Goal: Feedback & Contribution: Submit feedback/report problem

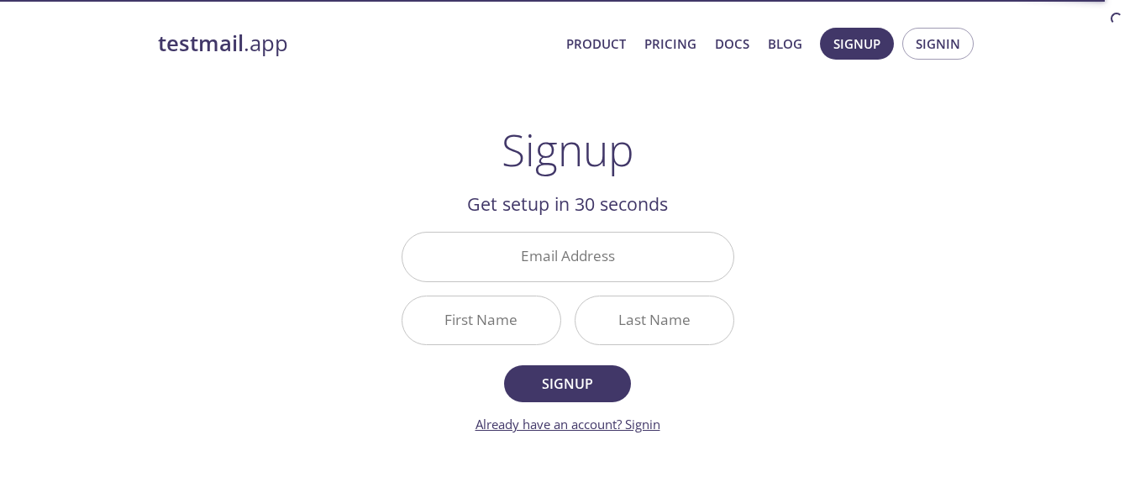
click at [644, 427] on link "Already have an account? Signin" at bounding box center [568, 424] width 185 height 17
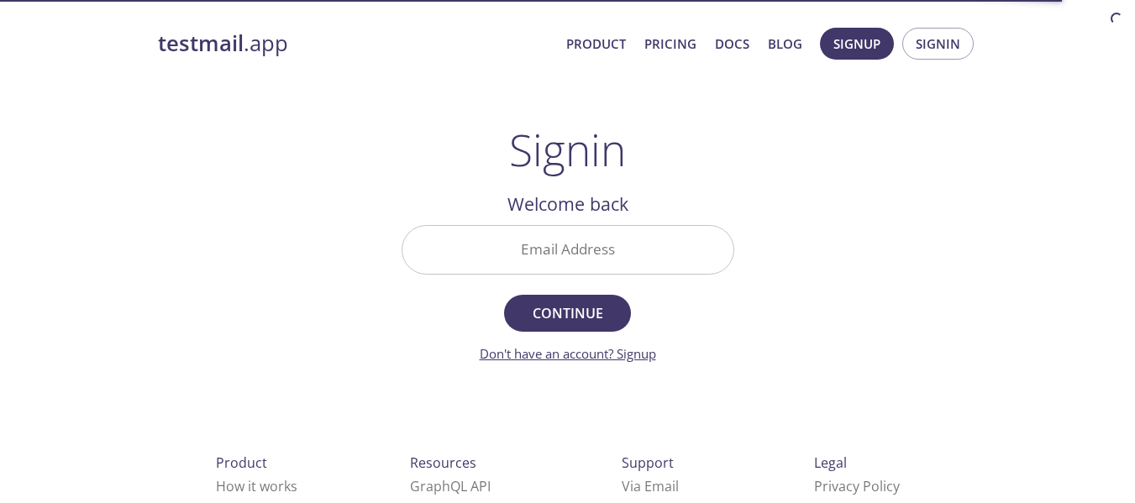
click at [634, 352] on link "Don't have an account? Signup" at bounding box center [568, 353] width 176 height 17
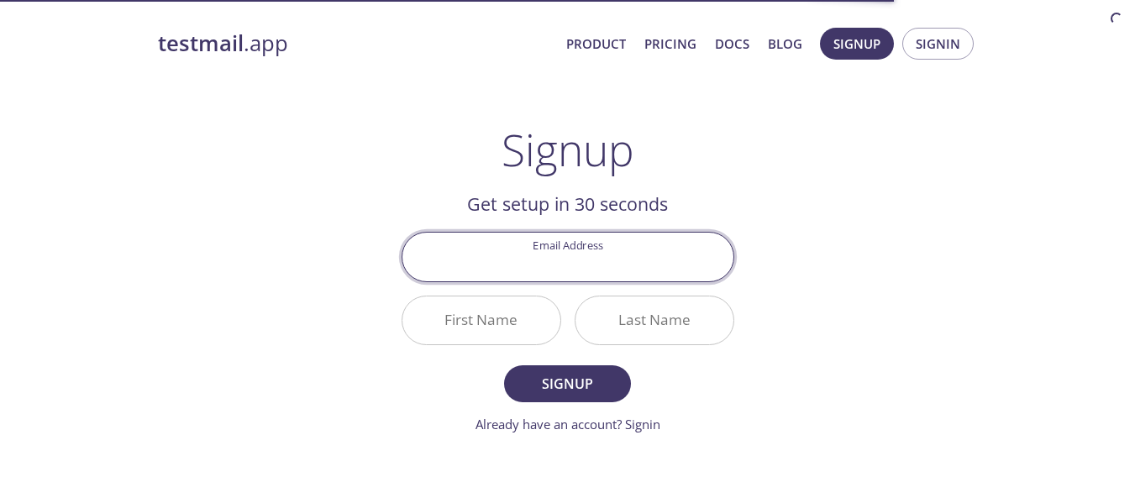
click at [570, 250] on input "Email Address" at bounding box center [567, 257] width 331 height 48
type input "[EMAIL_ADDRESS][DOMAIN_NAME]"
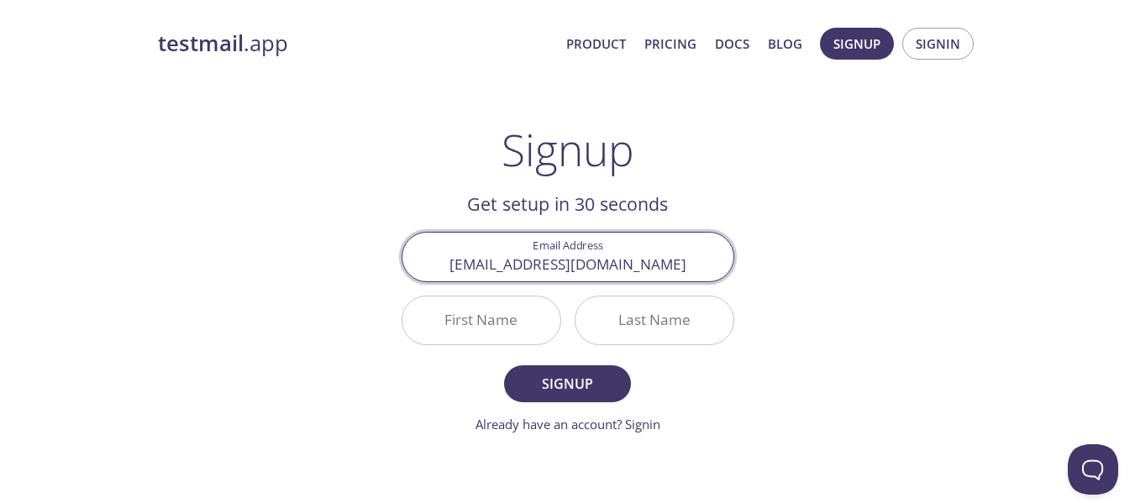
click at [444, 323] on input "First Name" at bounding box center [481, 321] width 158 height 48
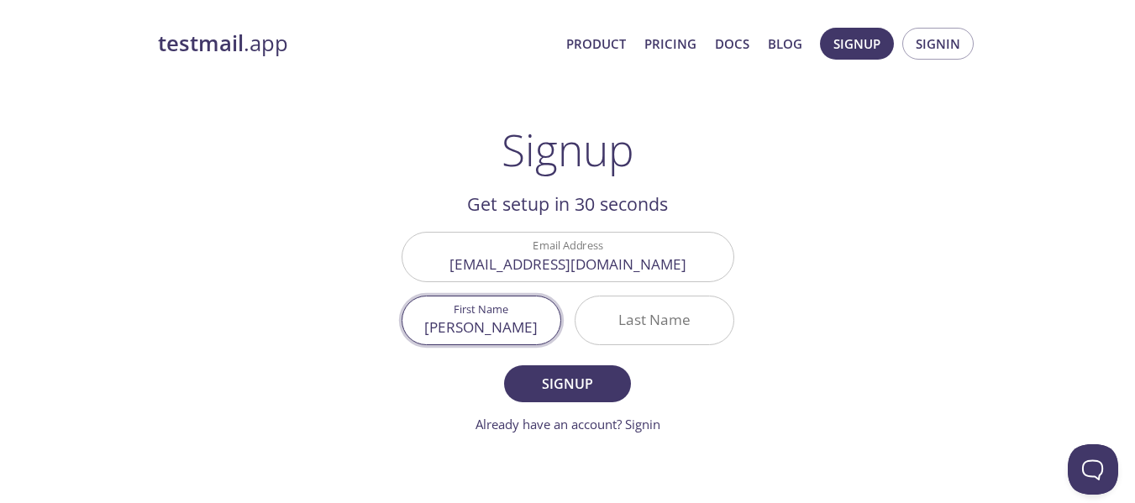
type input "[PERSON_NAME]"
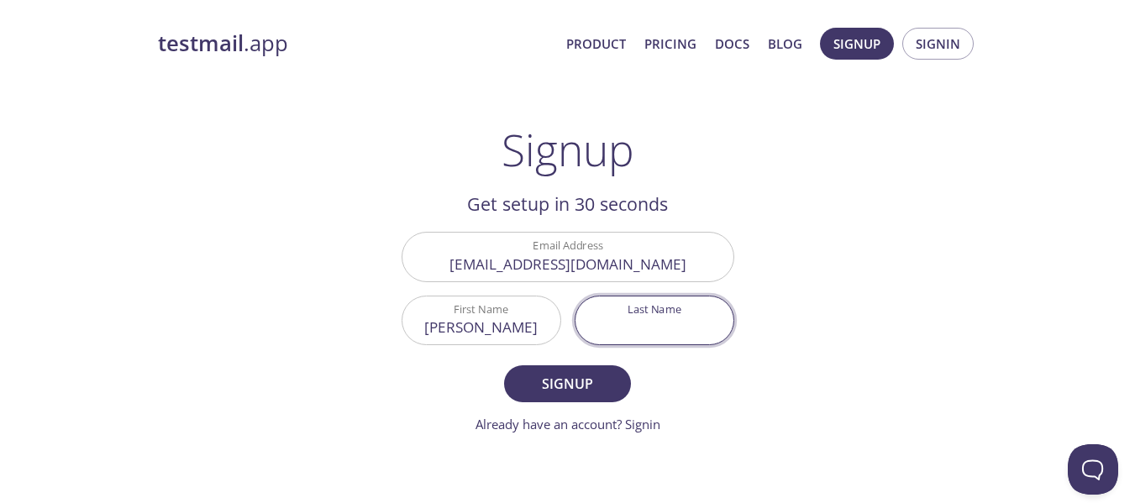
click at [650, 304] on input "Last Name" at bounding box center [655, 321] width 158 height 48
type input "Soni"
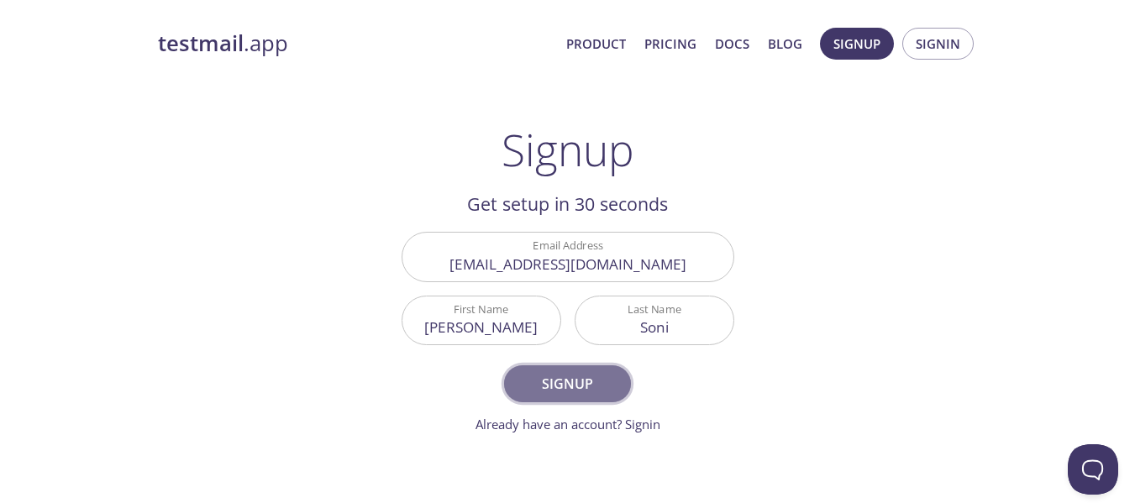
click at [537, 397] on button "Signup" at bounding box center [567, 384] width 126 height 37
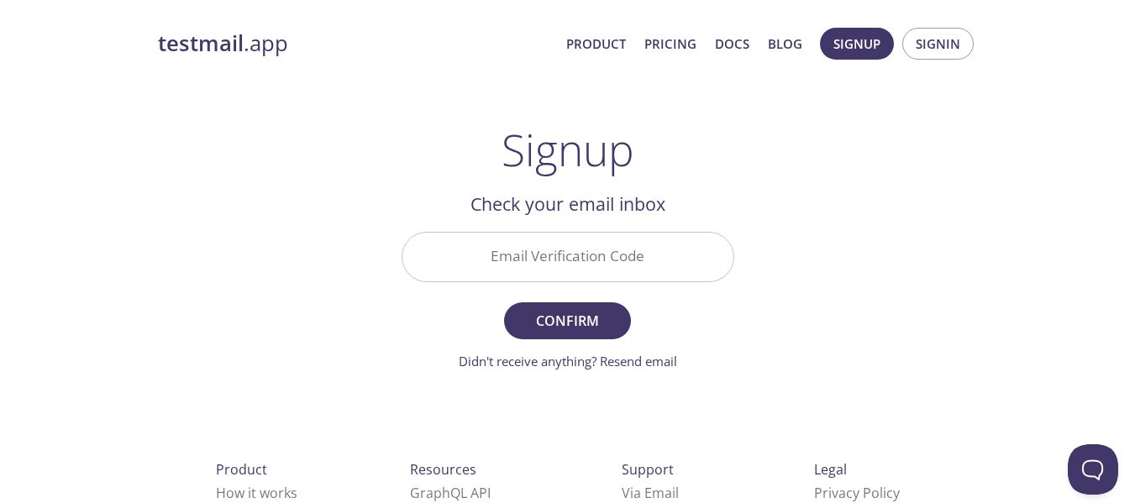
click at [589, 262] on input "Email Verification Code" at bounding box center [567, 257] width 331 height 48
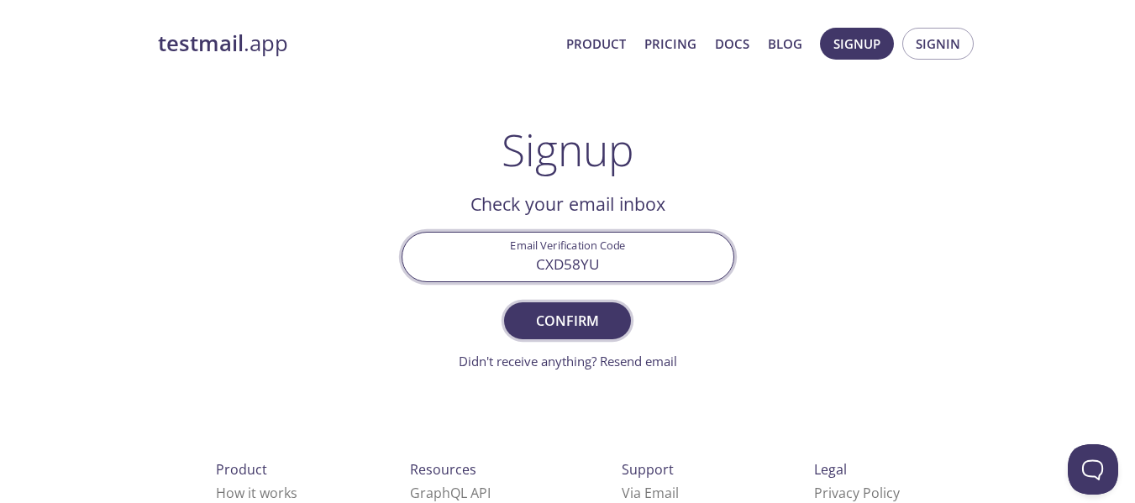
type input "CXD58YU"
click at [610, 332] on span "Confirm" at bounding box center [567, 321] width 89 height 24
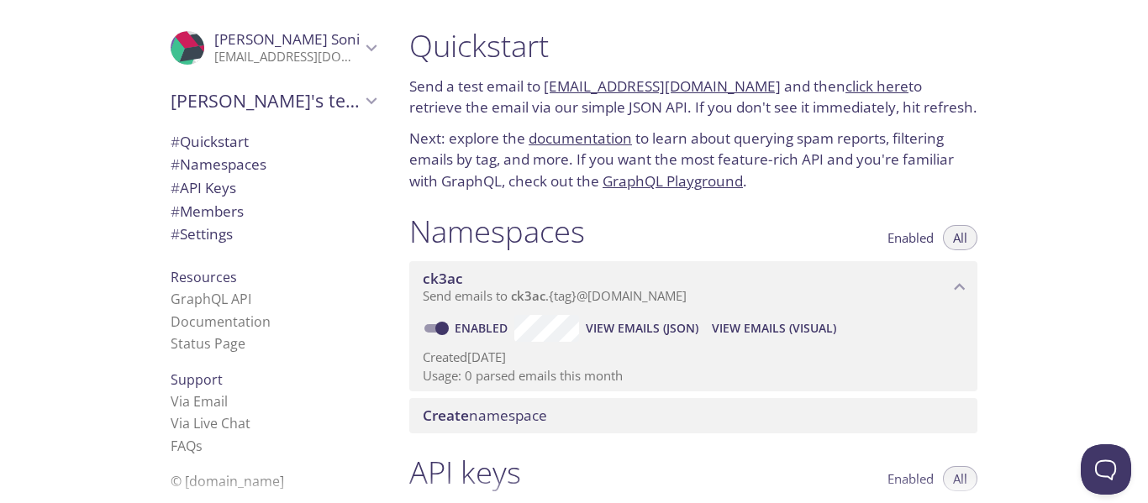
click at [492, 418] on span "Create namespace" at bounding box center [485, 415] width 124 height 19
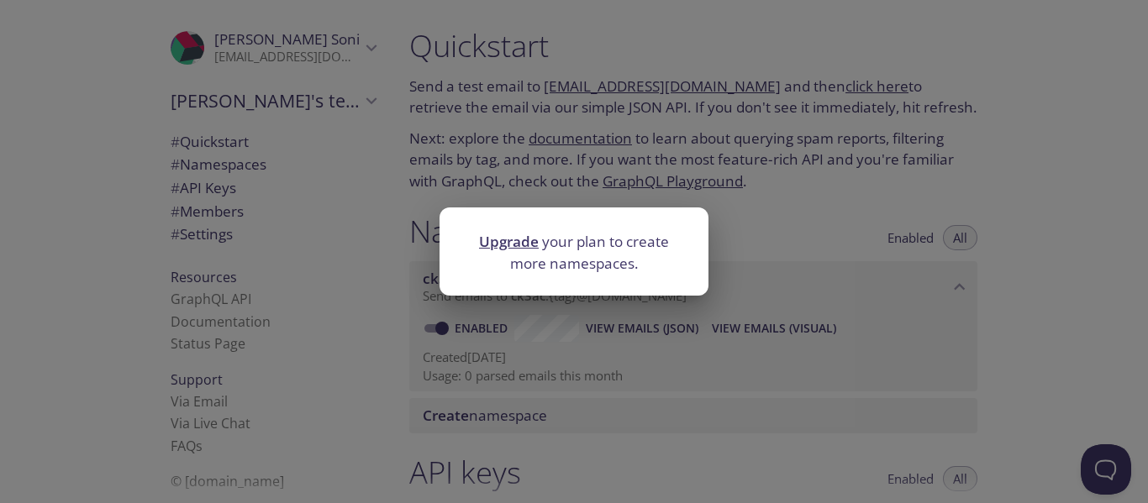
click at [505, 241] on link "Upgrade" at bounding box center [509, 241] width 60 height 19
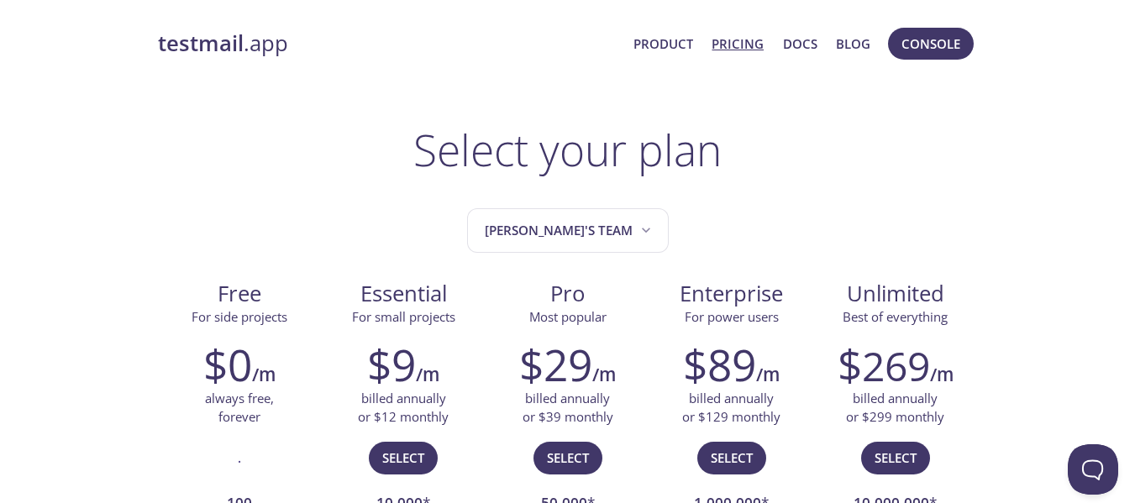
click at [244, 47] on link "testmail .app" at bounding box center [389, 43] width 463 height 29
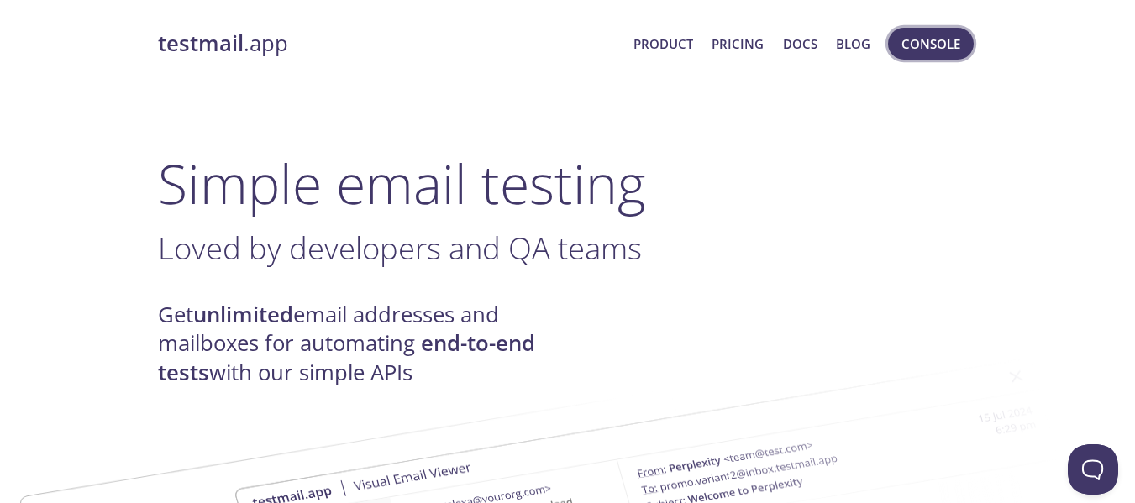
click at [928, 38] on span "Console" at bounding box center [931, 44] width 59 height 22
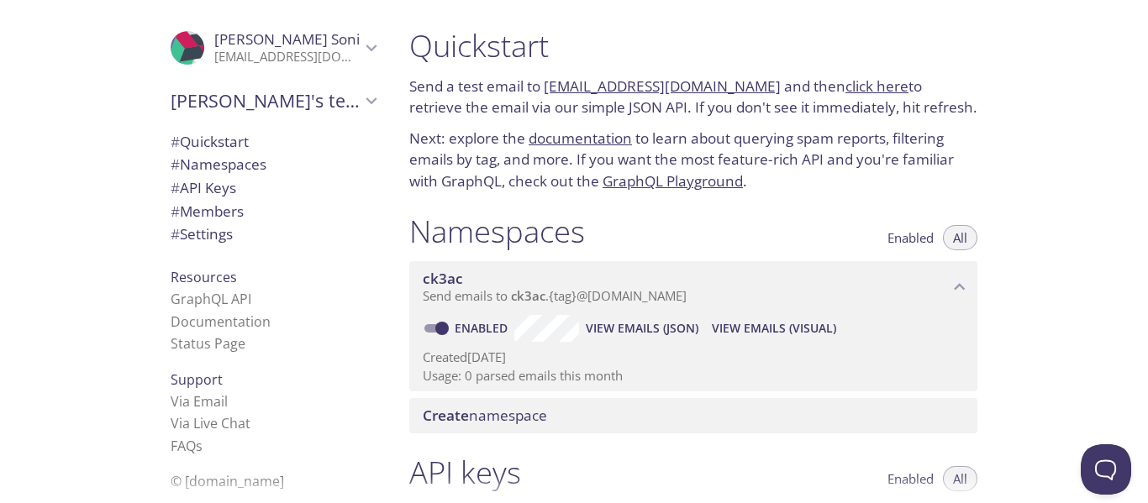
click at [184, 235] on span "# Settings" at bounding box center [202, 233] width 62 height 19
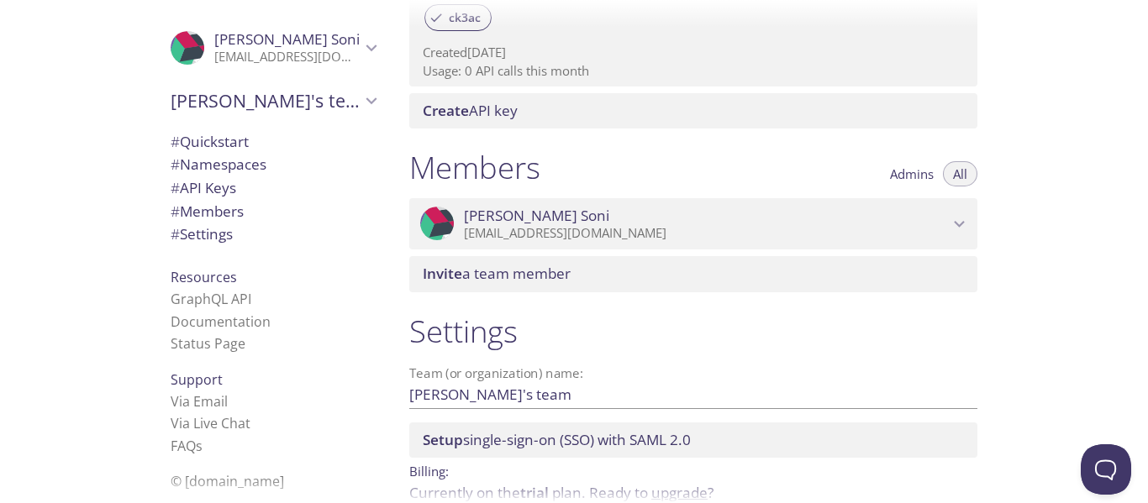
scroll to position [692, 0]
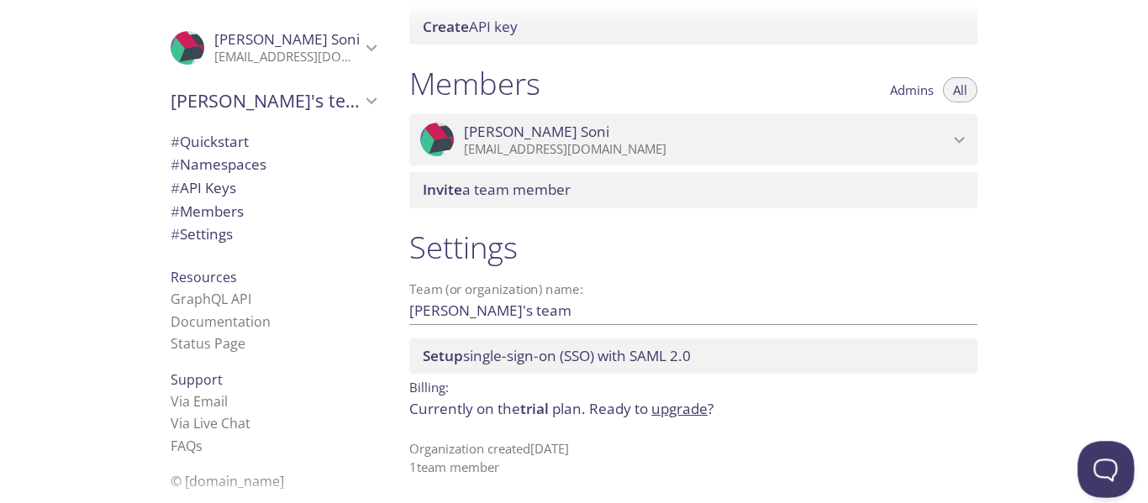
click at [1109, 459] on button "Open Beacon popover" at bounding box center [1102, 466] width 50 height 50
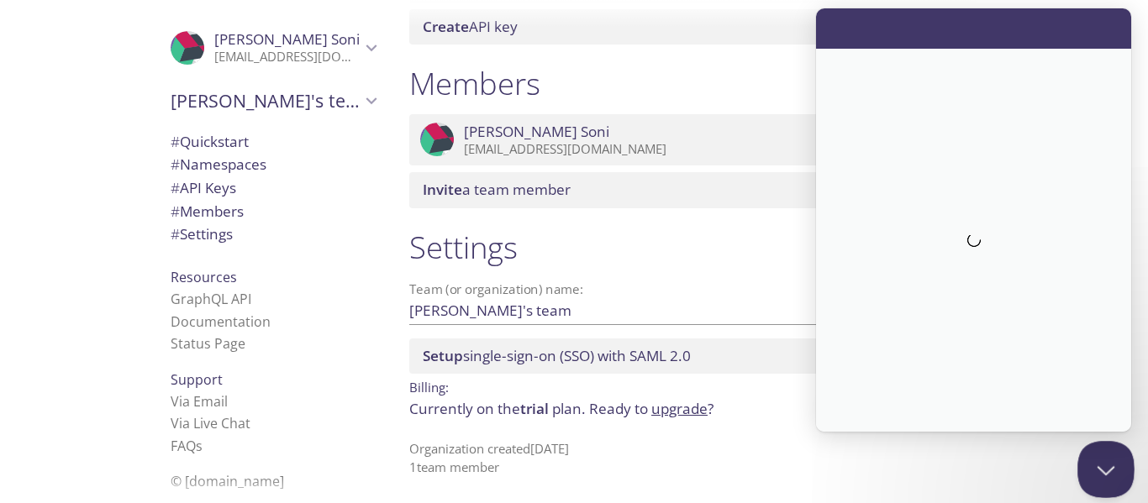
scroll to position [0, 0]
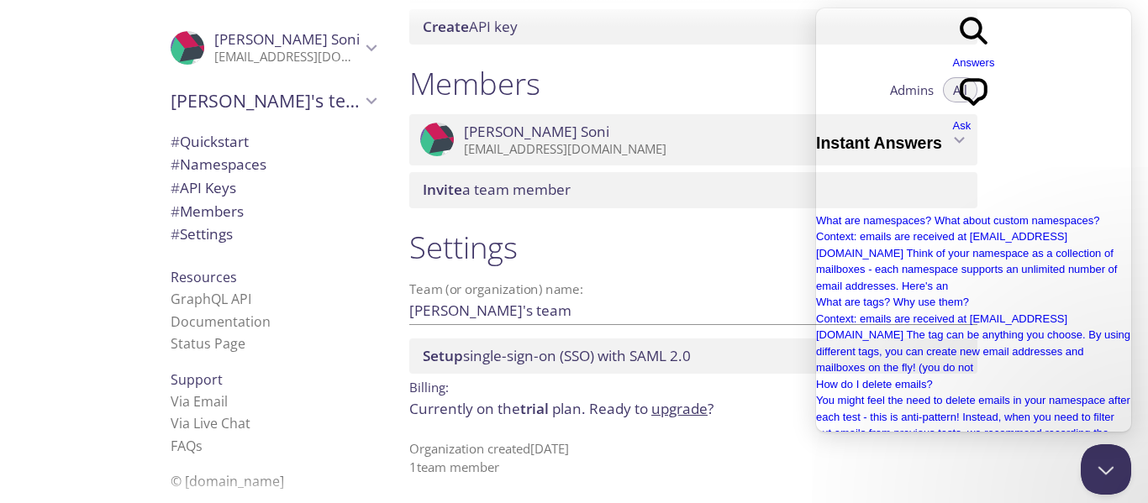
click at [768, 266] on div "Settings Team (or organization) name: Harshit's team Save Setup single-sign-on …" at bounding box center [693, 352] width 595 height 268
click at [1112, 478] on button "Close Beacon popover" at bounding box center [1102, 466] width 50 height 50
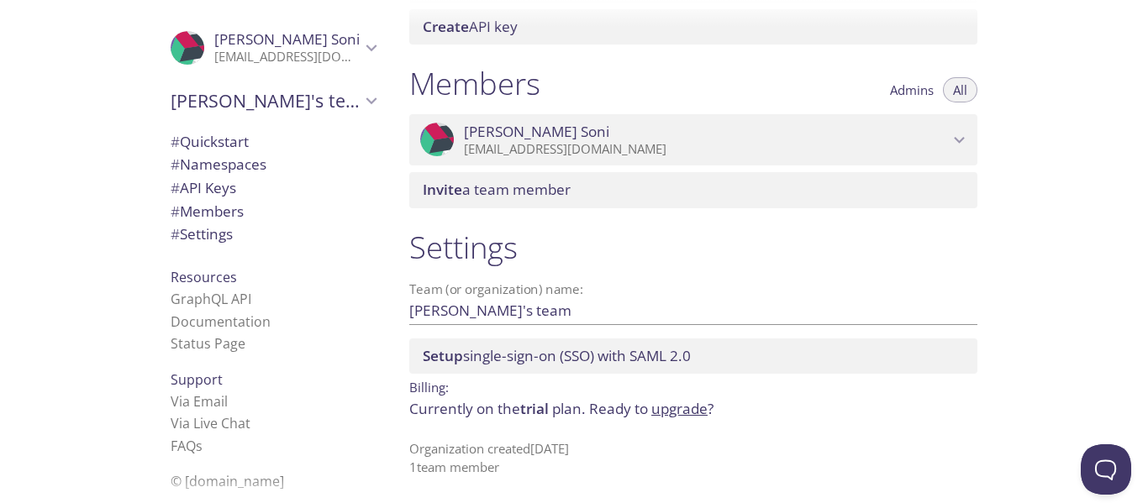
click at [686, 133] on span "[PERSON_NAME]" at bounding box center [706, 132] width 485 height 18
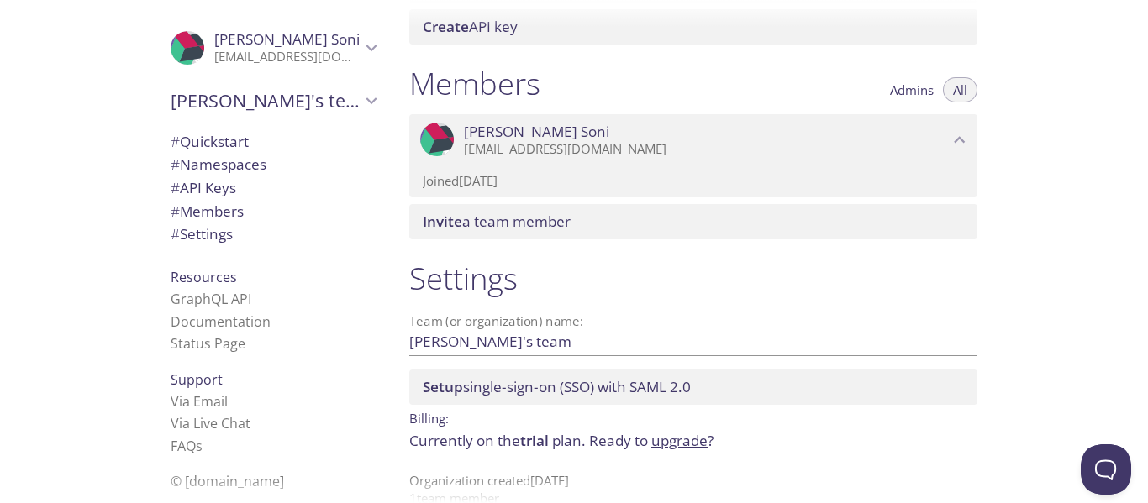
click at [613, 143] on p "[EMAIL_ADDRESS][DOMAIN_NAME]" at bounding box center [706, 149] width 485 height 17
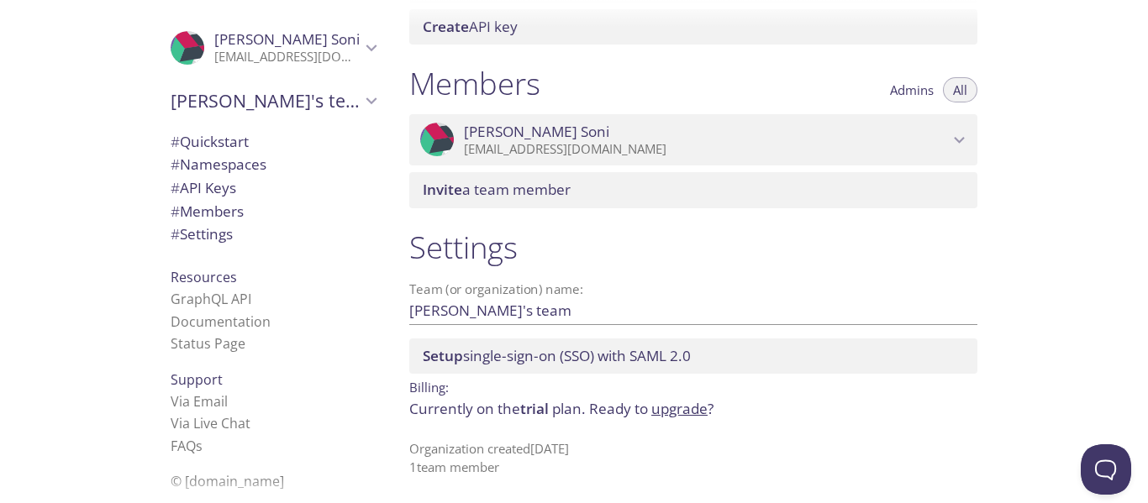
click at [907, 90] on span "Admins" at bounding box center [912, 90] width 44 height 0
click at [957, 90] on span "All" at bounding box center [960, 90] width 14 height 0
click at [187, 214] on span "# Members" at bounding box center [207, 211] width 73 height 19
click at [203, 244] on span "# Settings" at bounding box center [202, 233] width 62 height 19
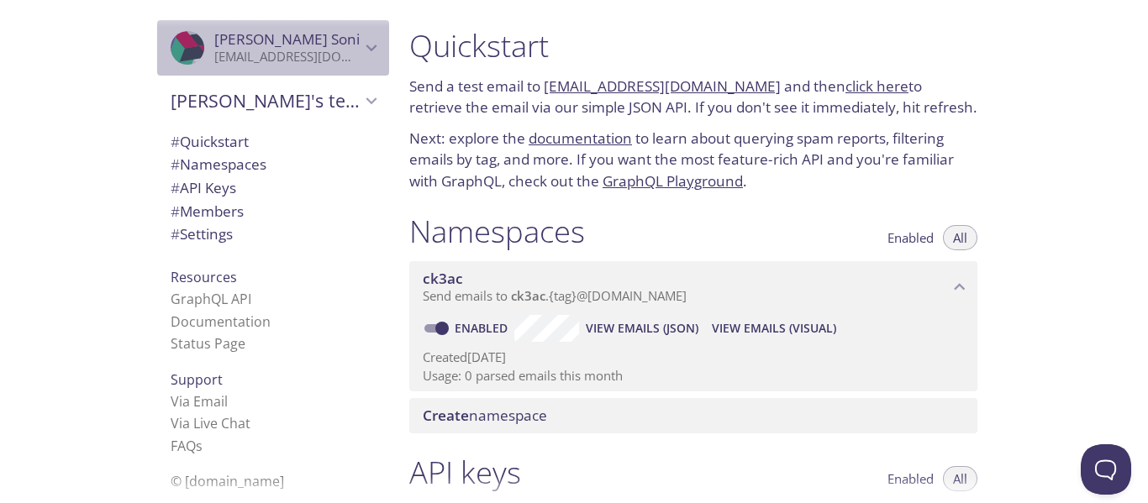
click at [301, 50] on p "[EMAIL_ADDRESS][DOMAIN_NAME]" at bounding box center [287, 57] width 146 height 17
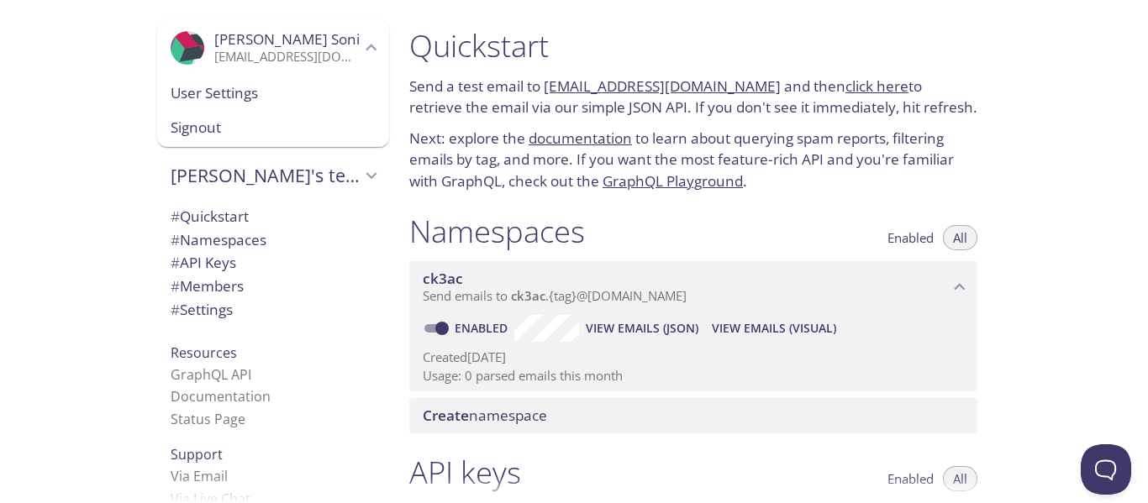
click at [223, 92] on span "User Settings" at bounding box center [273, 93] width 205 height 22
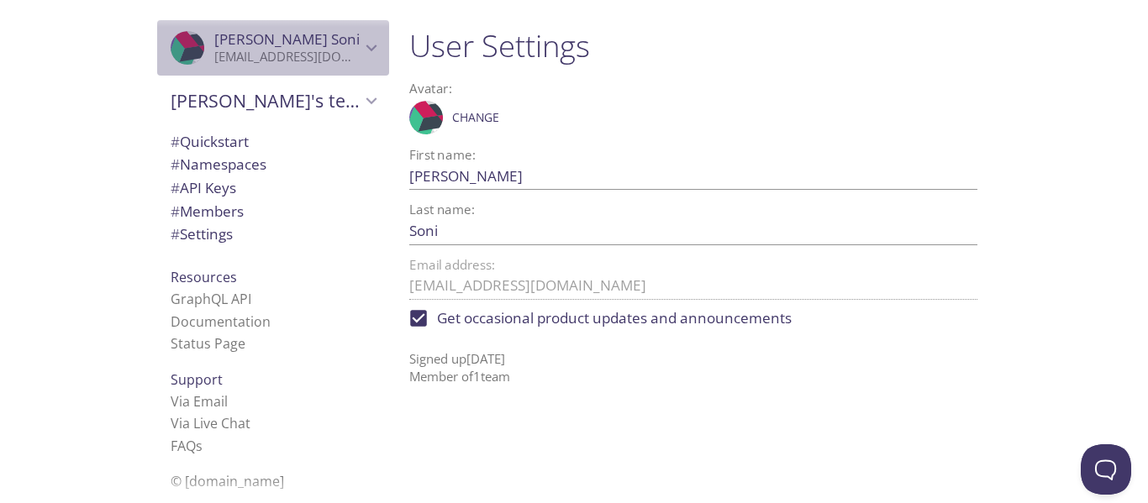
click at [298, 57] on p "[EMAIL_ADDRESS][DOMAIN_NAME]" at bounding box center [287, 57] width 146 height 17
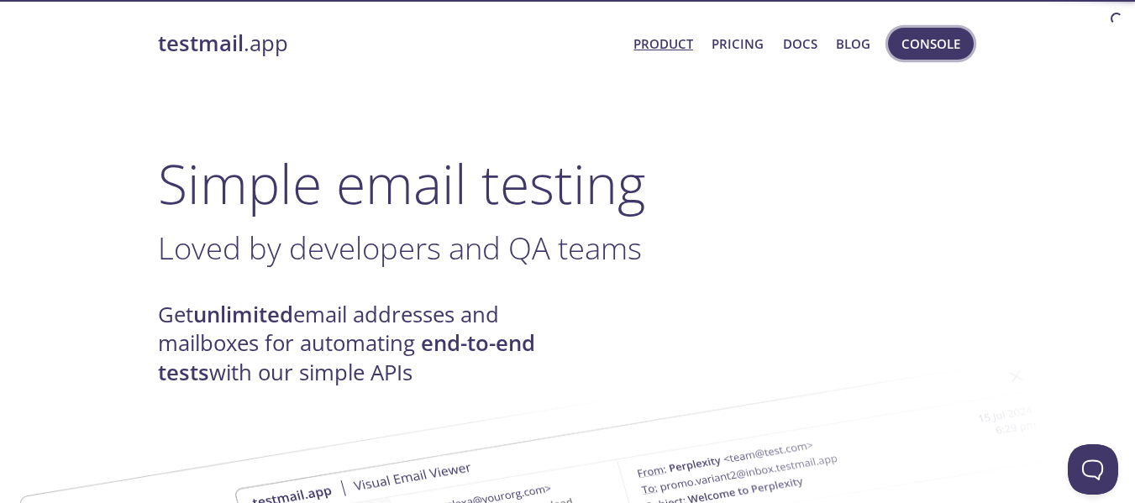
click at [923, 47] on span "Console" at bounding box center [931, 44] width 59 height 22
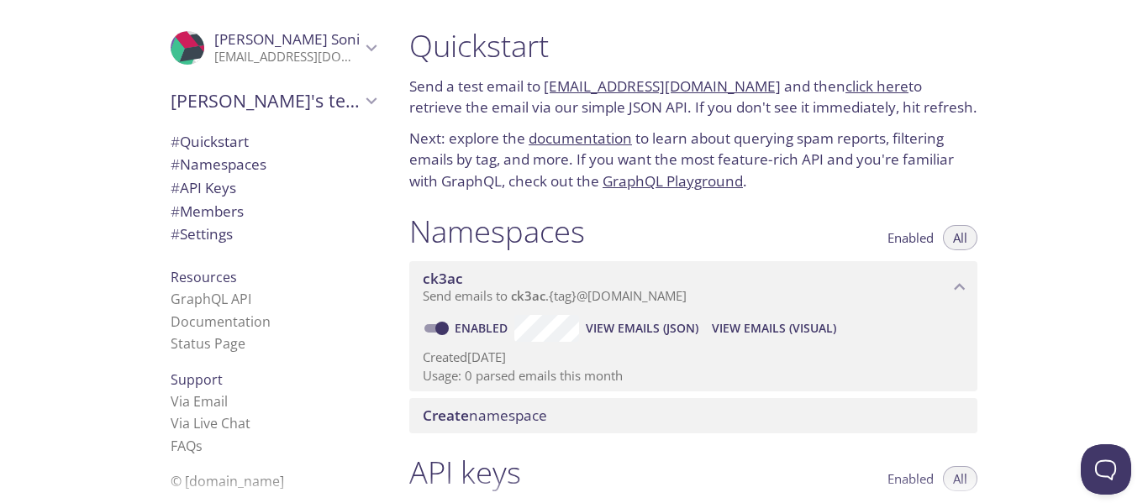
click at [300, 50] on p "[EMAIL_ADDRESS][DOMAIN_NAME]" at bounding box center [287, 57] width 146 height 17
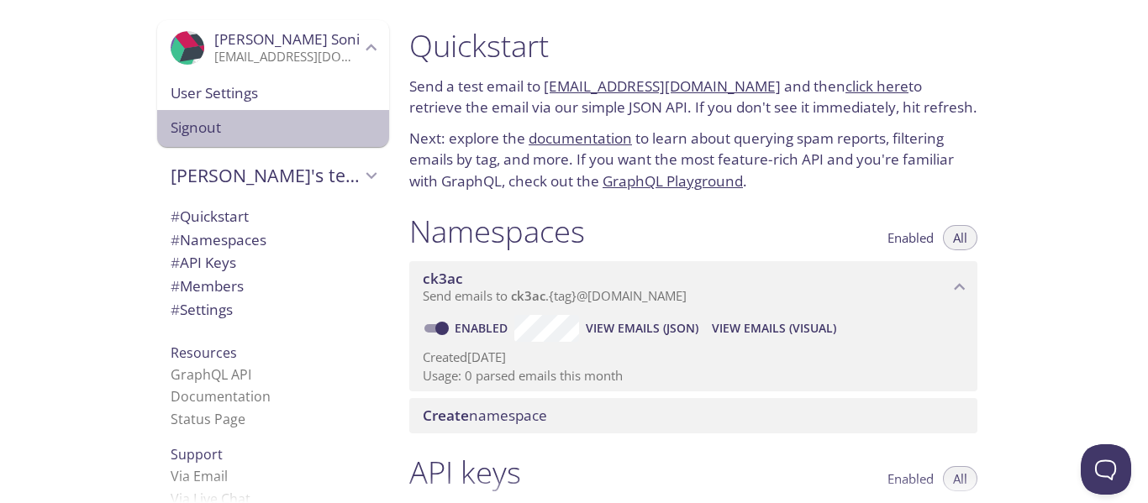
click at [233, 145] on div "Signout" at bounding box center [273, 128] width 232 height 37
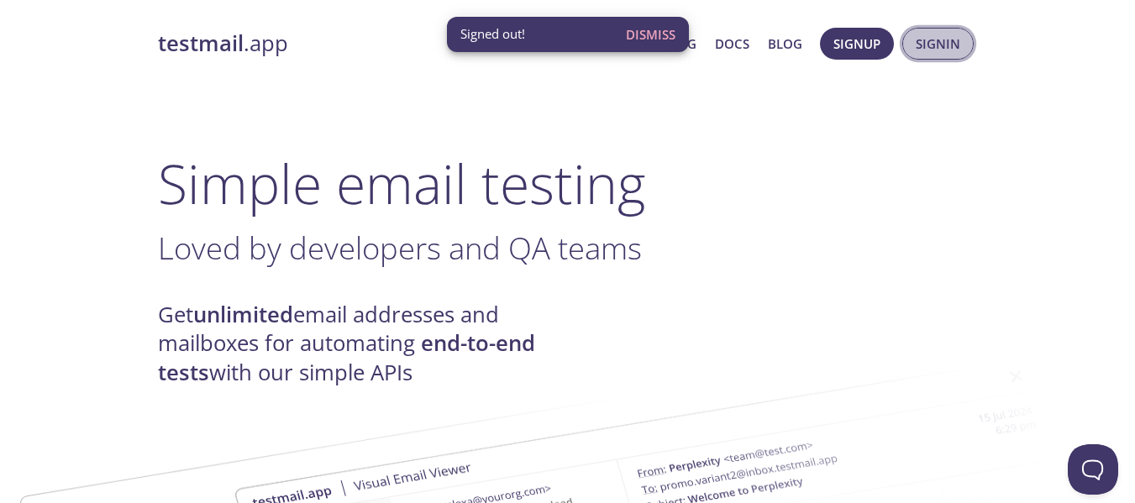
click at [922, 52] on span "Signin" at bounding box center [938, 44] width 45 height 22
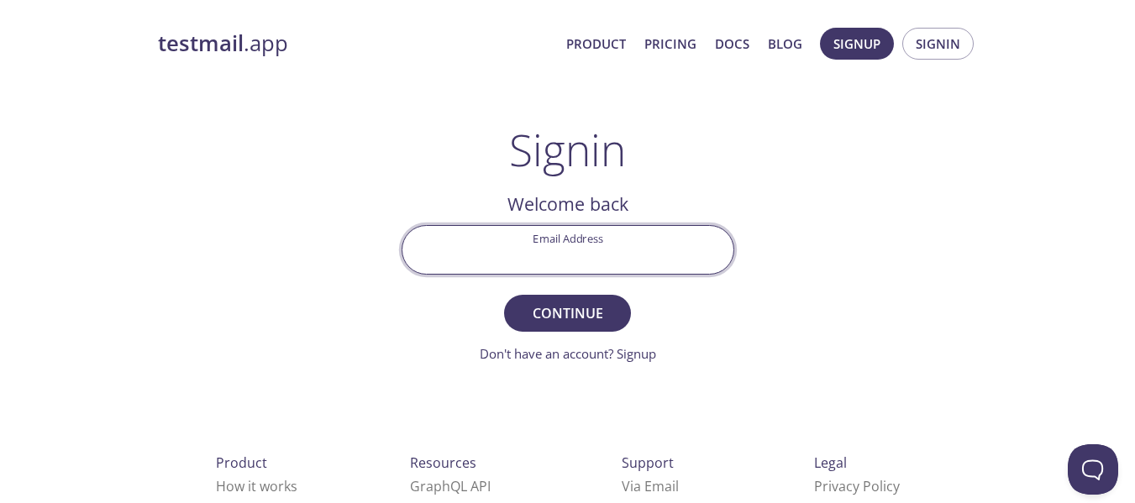
click at [595, 259] on input "Email Address" at bounding box center [567, 250] width 331 height 48
click at [774, 263] on div "testmail .app Product Pricing Docs Blog Signup Signin Signin Welcome back Email…" at bounding box center [568, 367] width 860 height 701
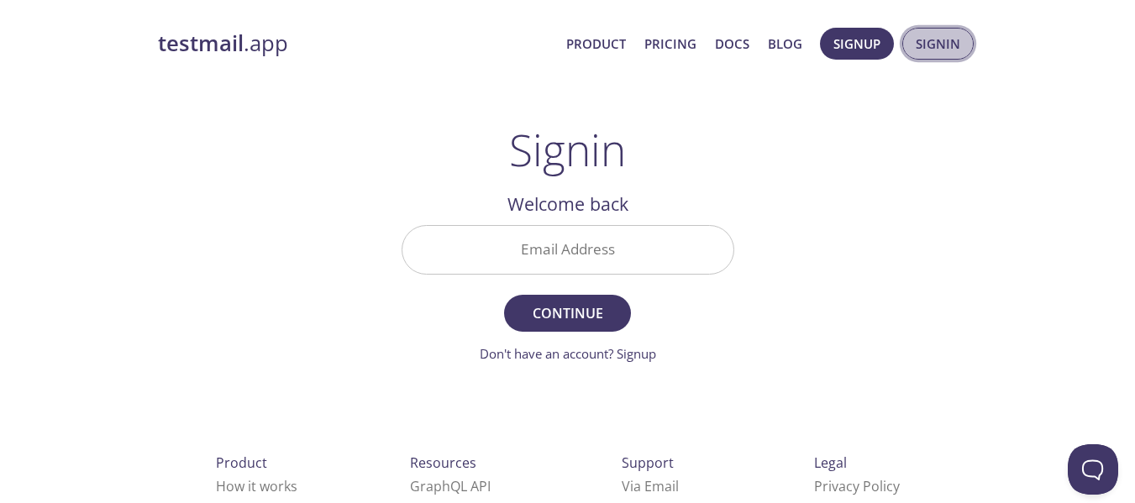
click at [950, 33] on span "Signin" at bounding box center [938, 44] width 45 height 22
click at [634, 358] on link "Don't have an account? Signup" at bounding box center [568, 353] width 176 height 17
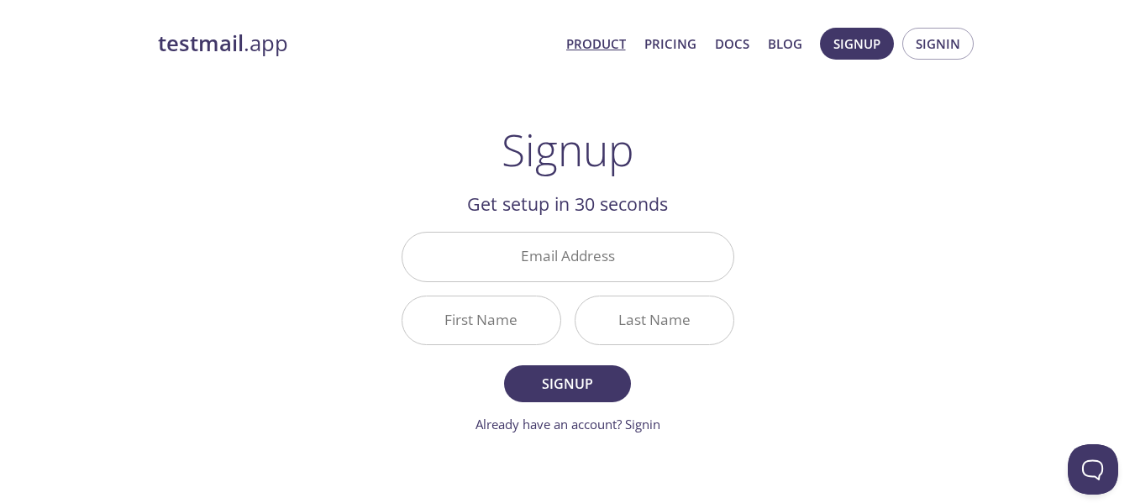
click at [586, 40] on link "Product" at bounding box center [596, 44] width 60 height 22
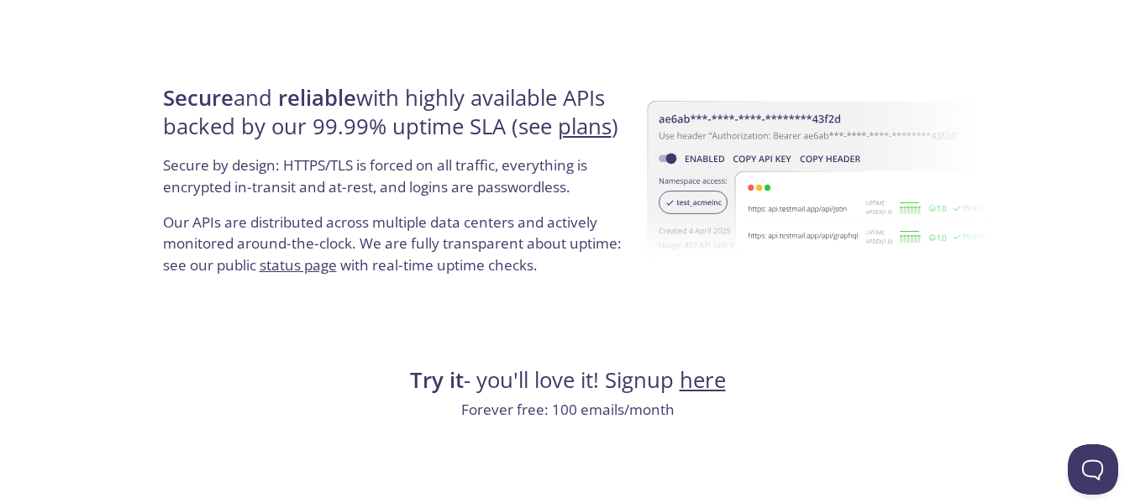
scroll to position [3339, 0]
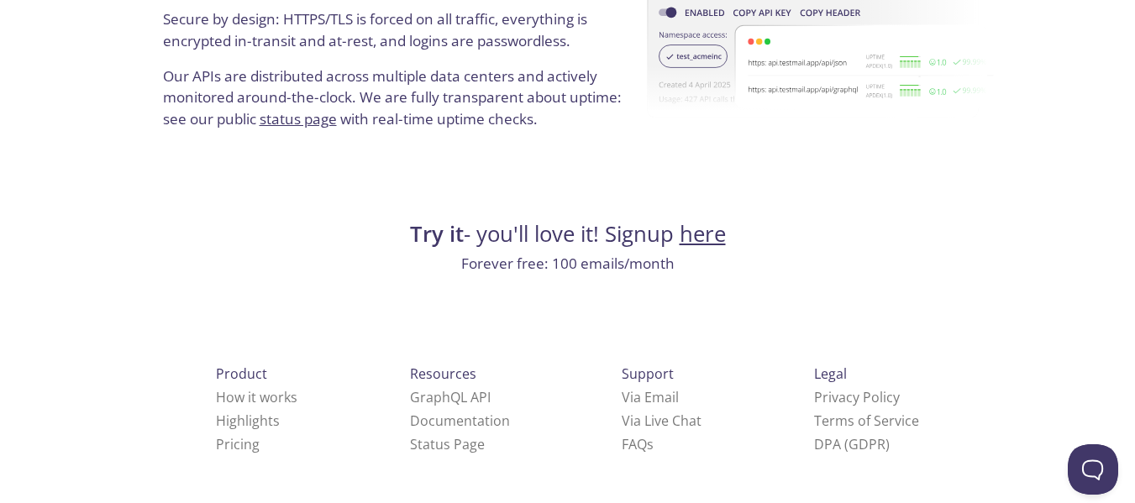
click at [701, 225] on link "here" at bounding box center [703, 233] width 46 height 29
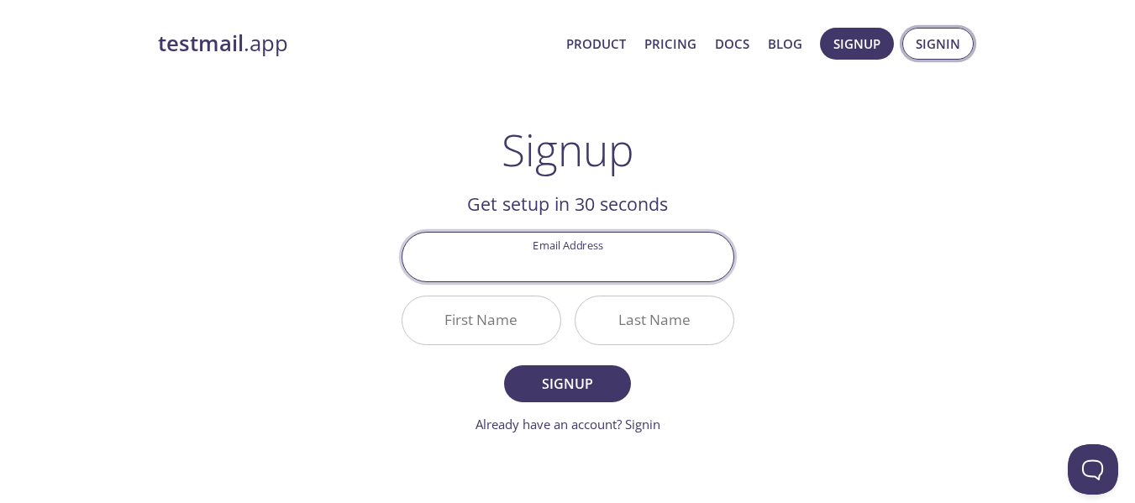
click at [939, 39] on span "Signin" at bounding box center [938, 44] width 45 height 22
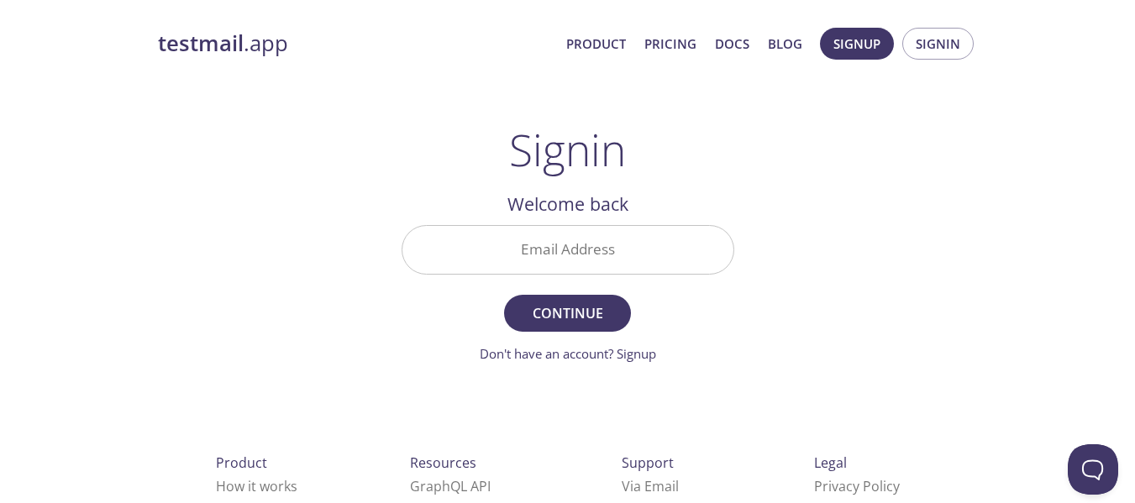
scroll to position [89, 0]
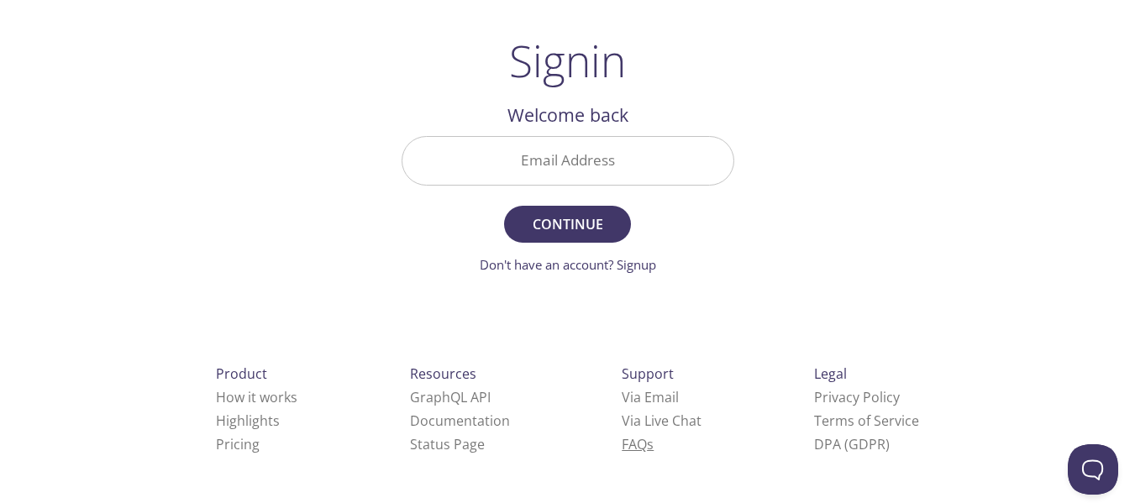
click at [622, 450] on link "FAQ s" at bounding box center [638, 444] width 32 height 18
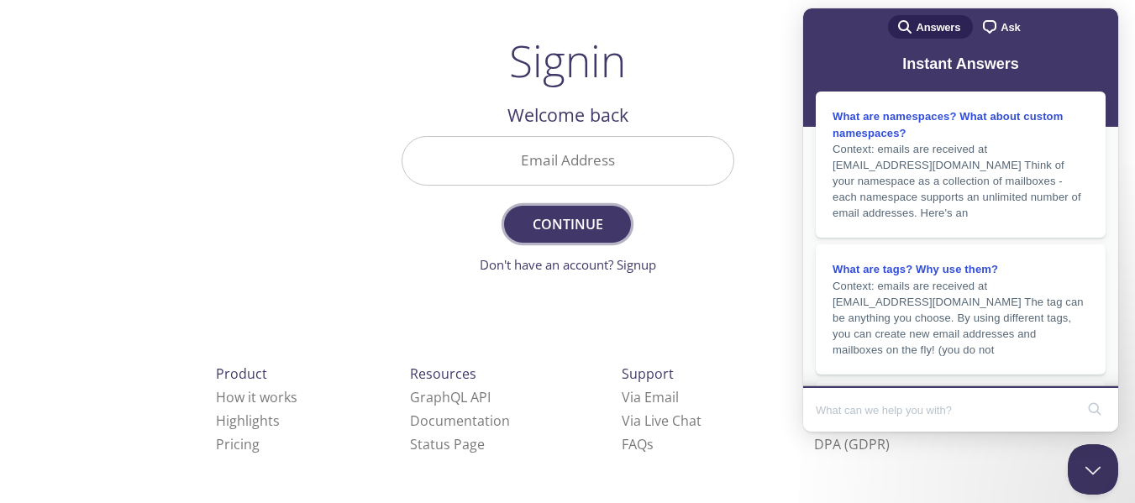
scroll to position [0, 0]
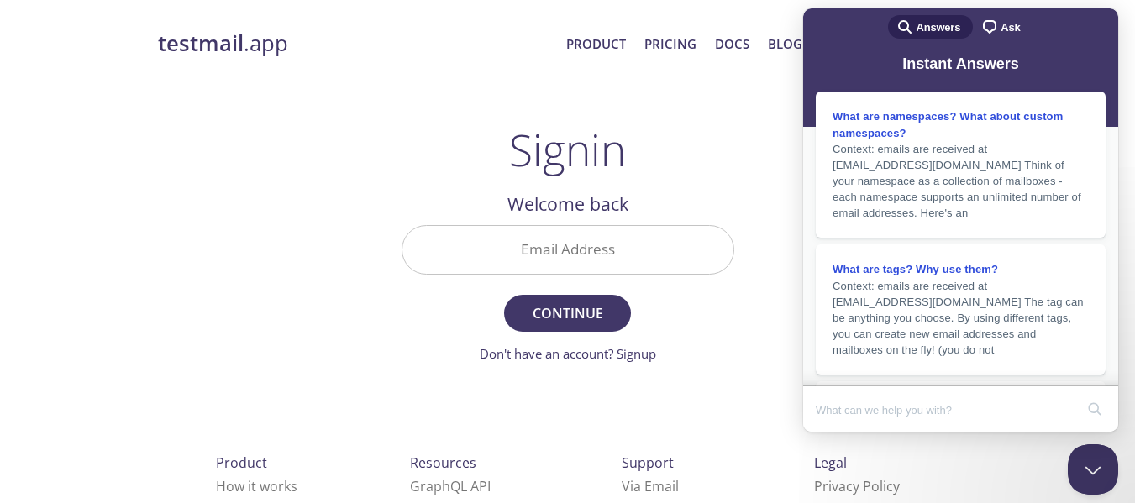
click at [319, 92] on div "testmail .app Product Pricing Docs Blog Signup Signin Signin Welcome back Email…" at bounding box center [568, 367] width 860 height 701
click at [1082, 475] on button "Close Beacon popover" at bounding box center [1090, 466] width 50 height 50
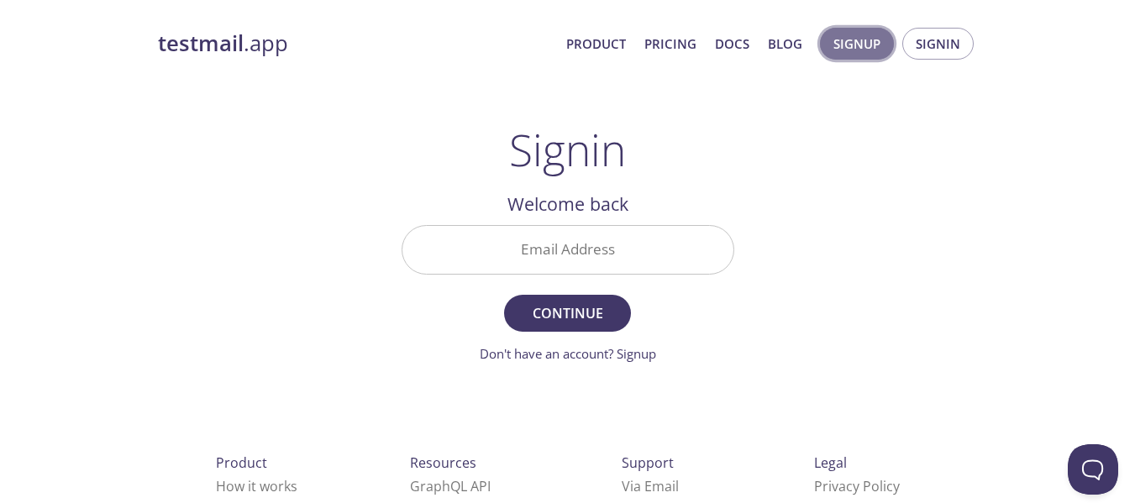
click at [855, 45] on span "Signup" at bounding box center [857, 44] width 47 height 22
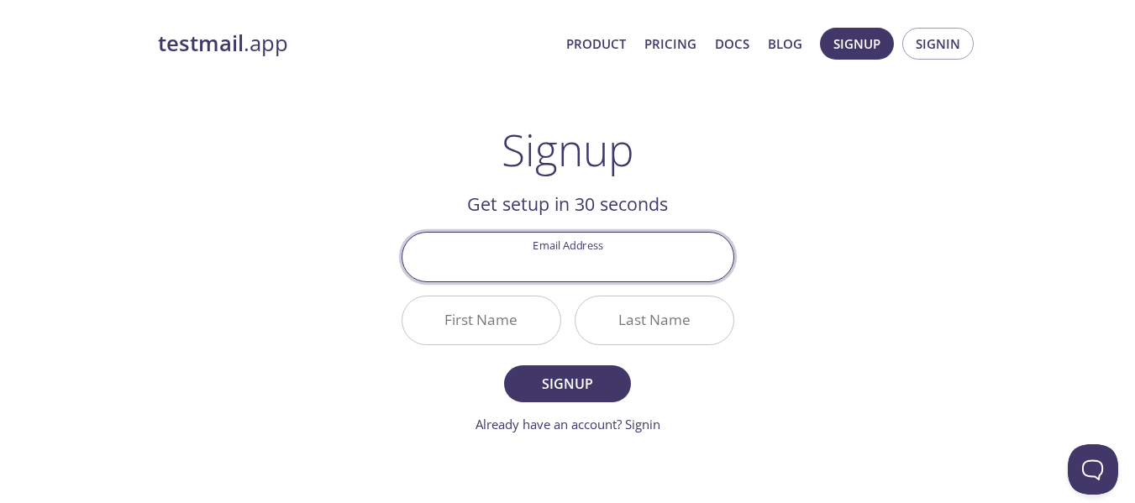
click at [572, 263] on input "Email Address" at bounding box center [567, 257] width 331 height 48
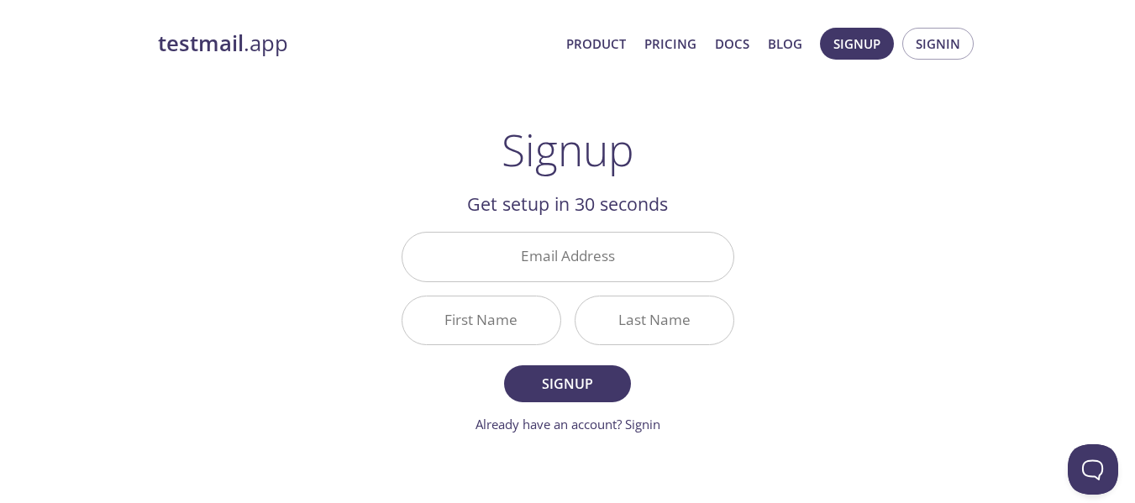
click at [766, 141] on div "testmail .app Product Pricing Docs Blog Signup Signin Signup Get setup in 30 se…" at bounding box center [568, 402] width 860 height 771
click at [915, 46] on button "Signin" at bounding box center [937, 44] width 71 height 32
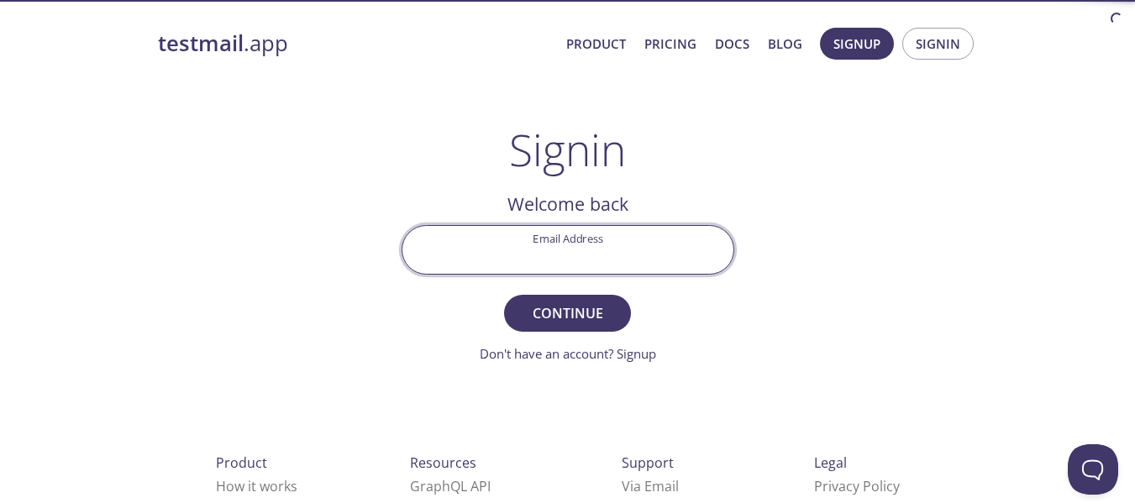
click at [606, 244] on input "Email Address" at bounding box center [567, 250] width 331 height 48
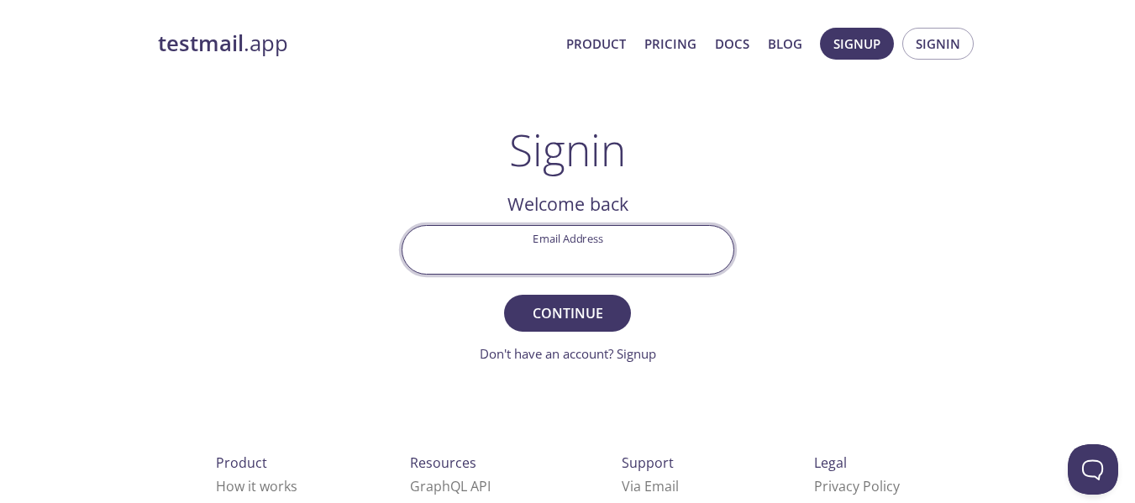
type input "[EMAIL_ADDRESS][DOMAIN_NAME]"
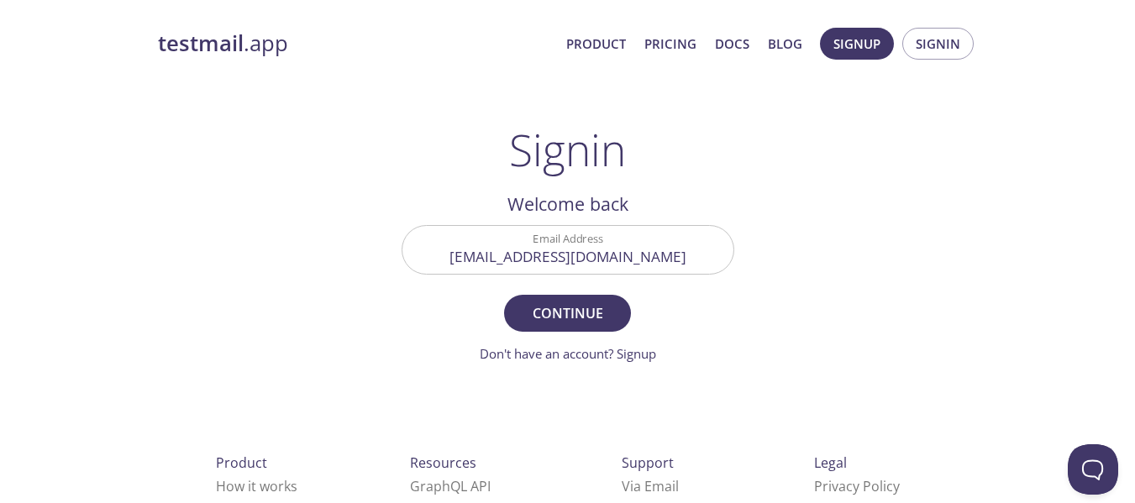
click at [567, 293] on form "Email Address [EMAIL_ADDRESS][DOMAIN_NAME] Continue Don't have an account? Sign…" at bounding box center [568, 294] width 333 height 139
click at [557, 310] on span "Continue" at bounding box center [567, 314] width 89 height 24
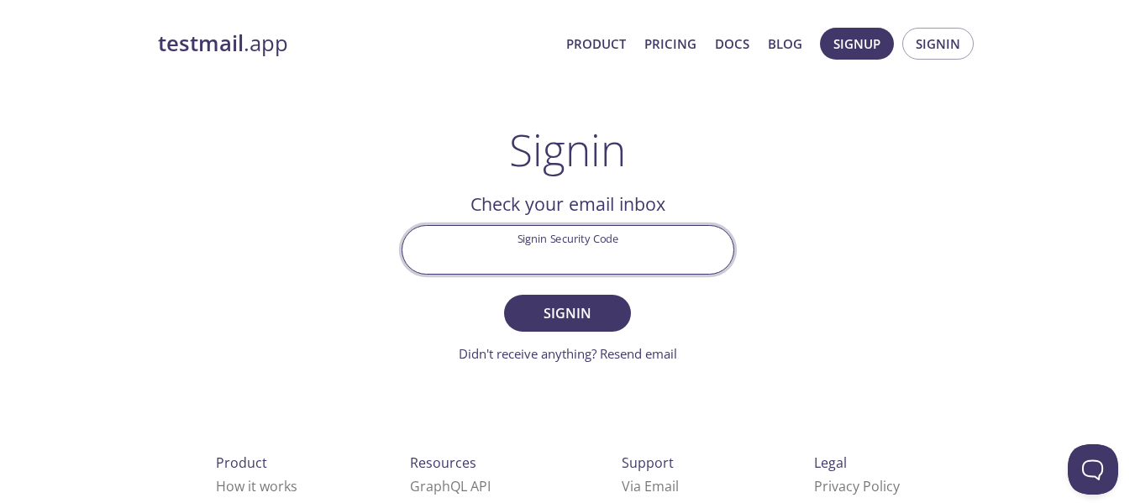
click at [578, 244] on input "Signin Security Code" at bounding box center [567, 250] width 331 height 48
click at [504, 295] on button "Signin" at bounding box center [567, 313] width 126 height 37
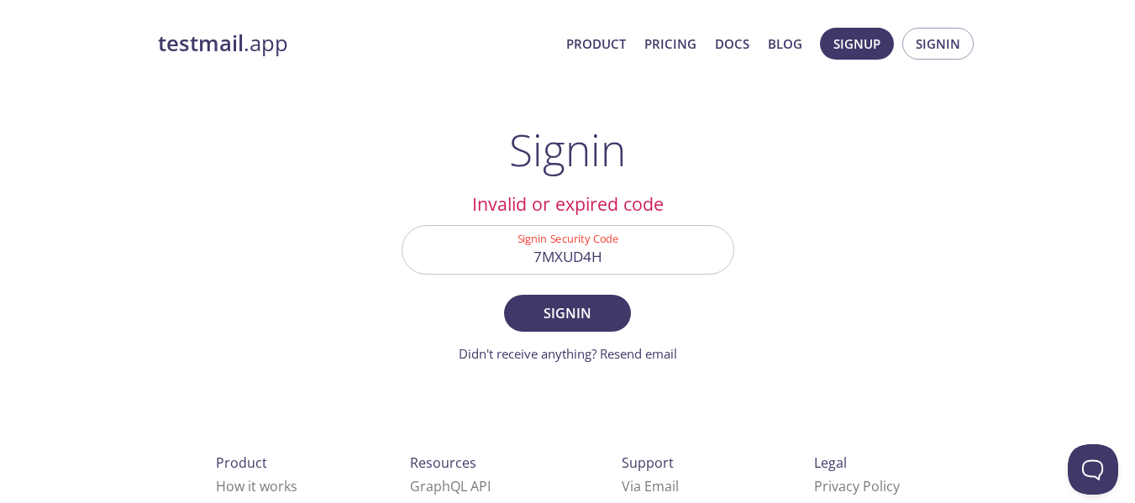
scroll to position [34, 0]
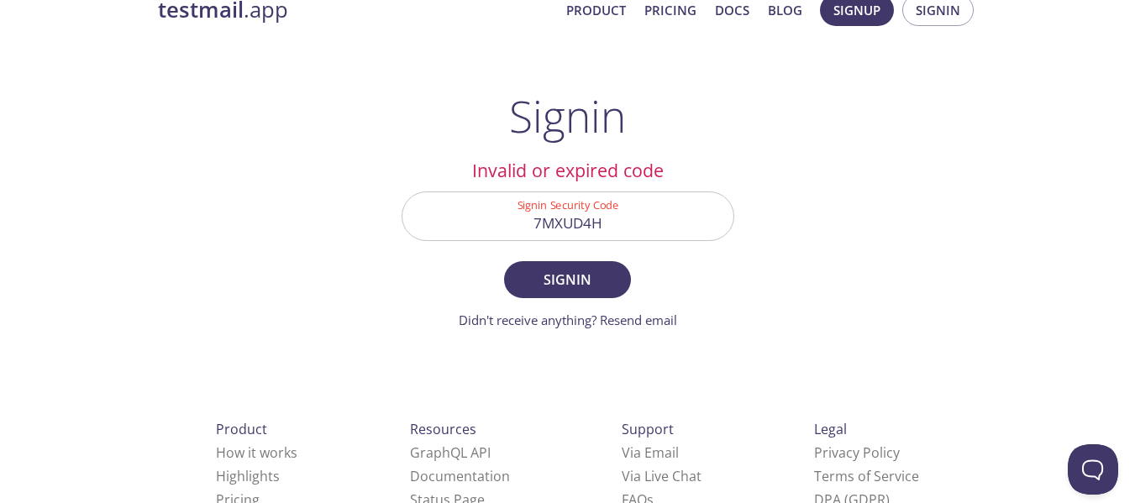
click at [592, 227] on input "7MXUD4H" at bounding box center [567, 216] width 331 height 48
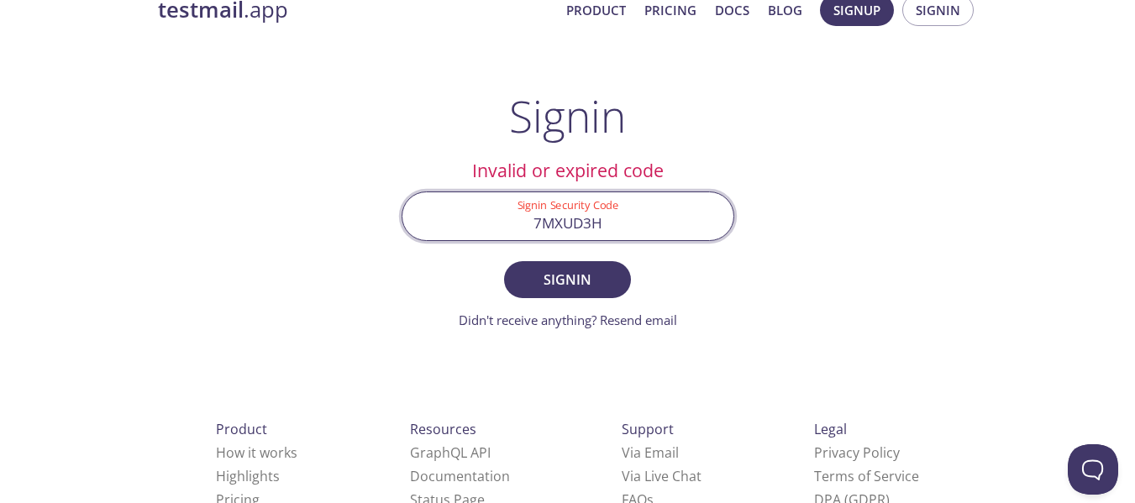
type input "7MXUD3H"
click at [504, 261] on button "Signin" at bounding box center [567, 279] width 126 height 37
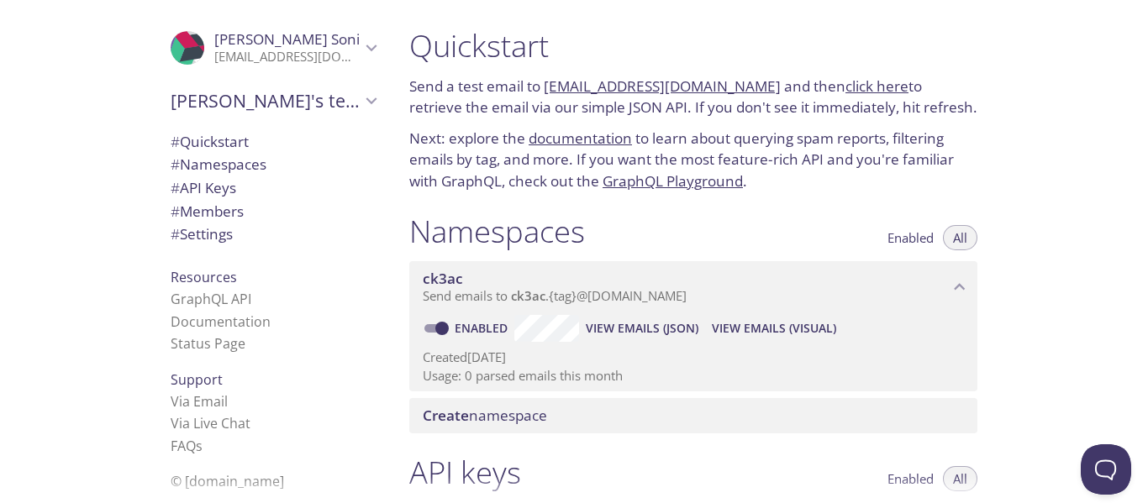
click at [195, 229] on span "# Settings" at bounding box center [202, 233] width 62 height 19
click at [318, 31] on span "[PERSON_NAME]" at bounding box center [287, 39] width 146 height 18
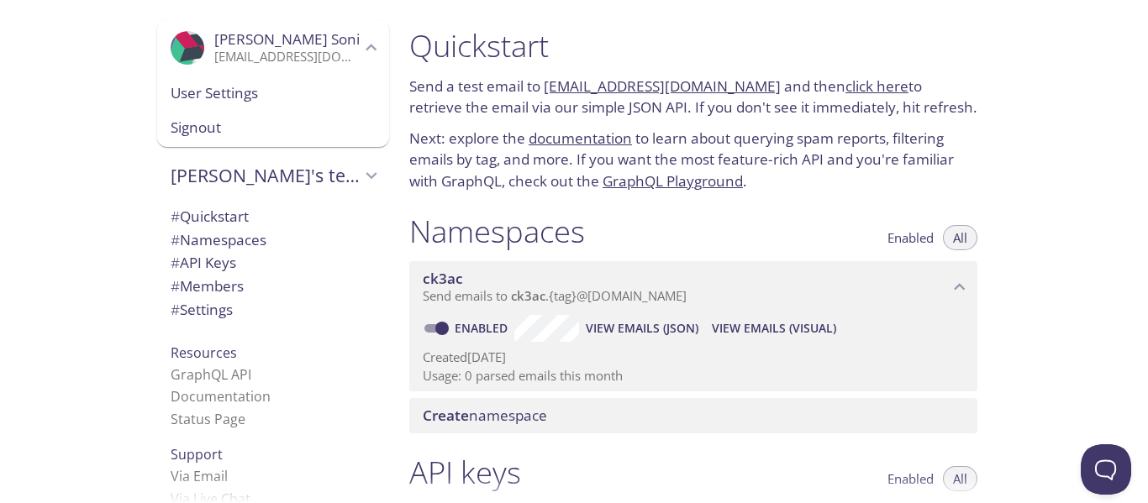
click at [311, 45] on span "[PERSON_NAME]" at bounding box center [287, 39] width 146 height 18
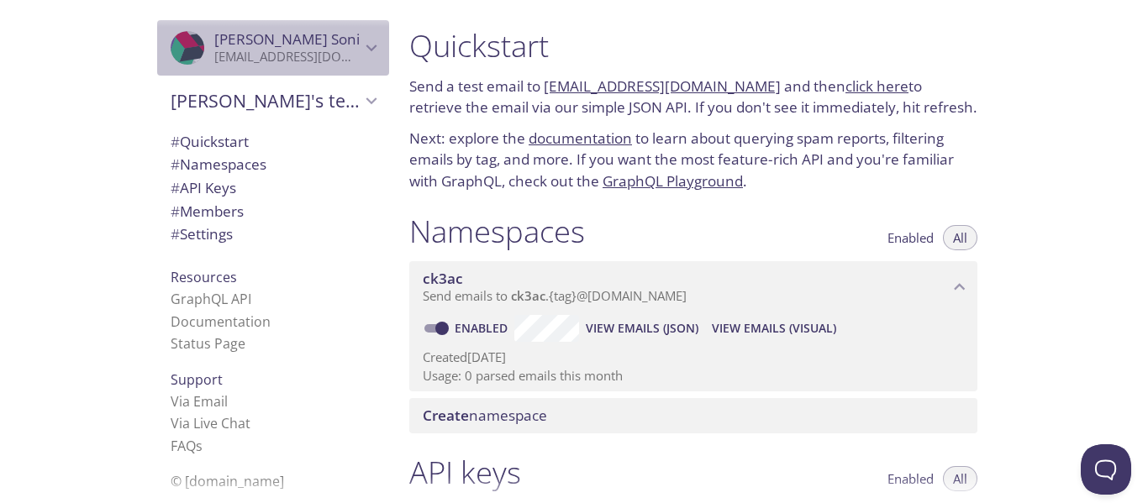
click at [311, 45] on span "[PERSON_NAME]" at bounding box center [287, 39] width 146 height 18
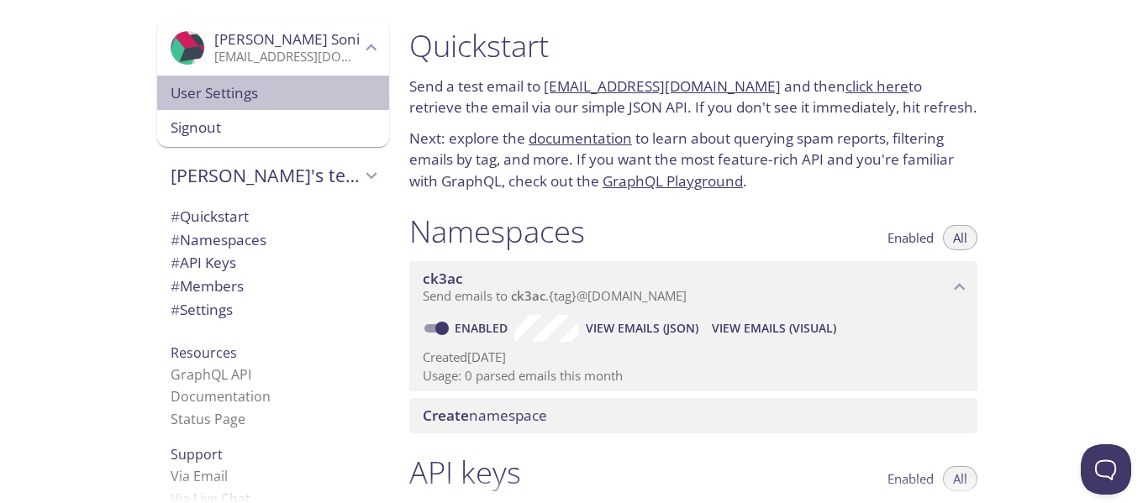
click at [240, 87] on span "User Settings" at bounding box center [273, 93] width 205 height 22
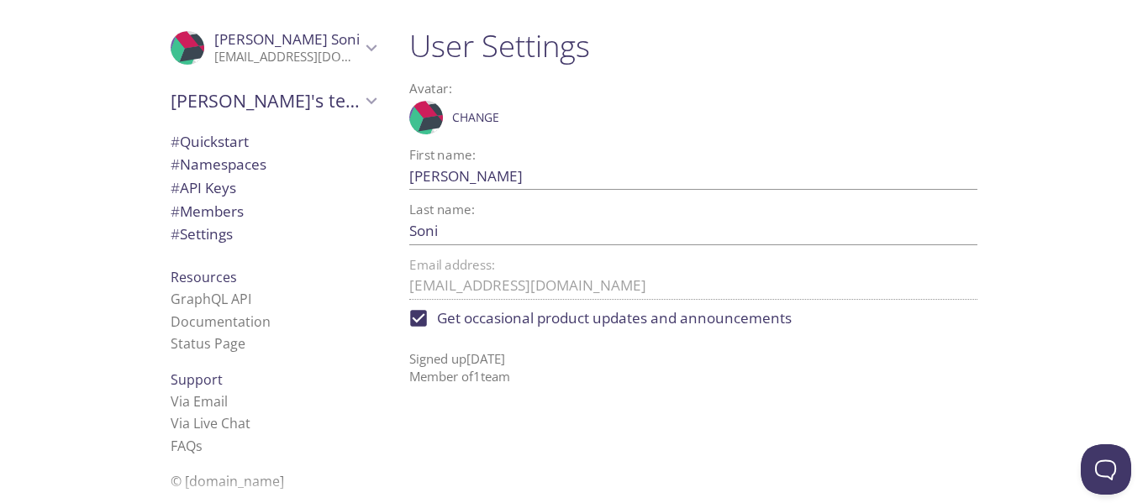
click at [214, 43] on span "[PERSON_NAME]" at bounding box center [286, 38] width 145 height 19
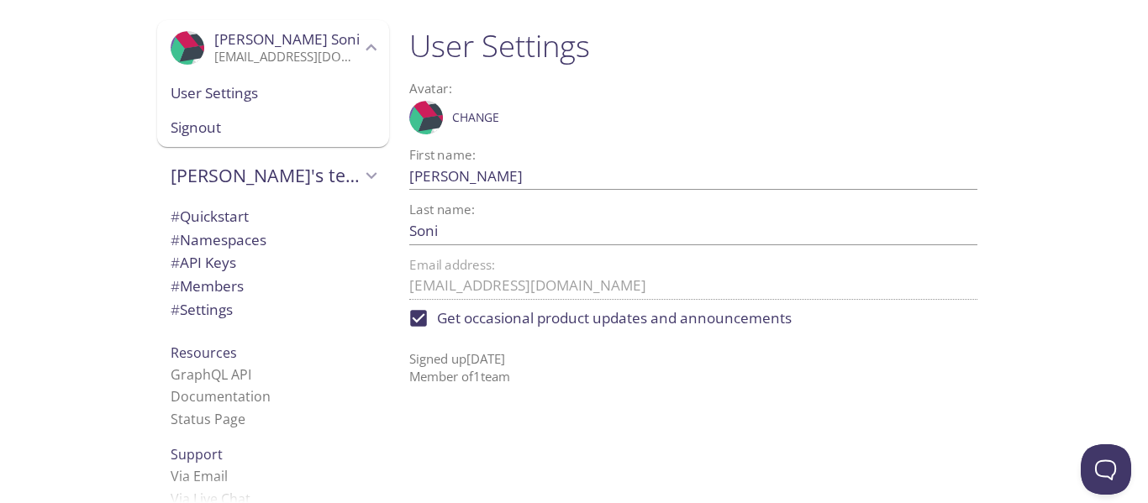
click at [214, 43] on span "[PERSON_NAME]" at bounding box center [286, 38] width 145 height 19
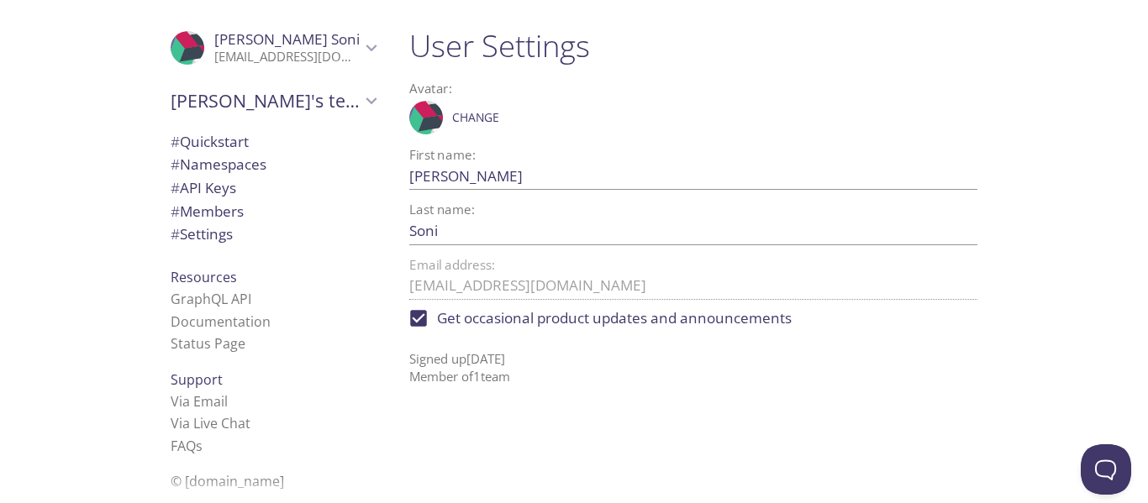
click at [517, 49] on h1 "User Settings" at bounding box center [693, 46] width 568 height 38
click at [198, 135] on span "# Quickstart" at bounding box center [210, 141] width 78 height 19
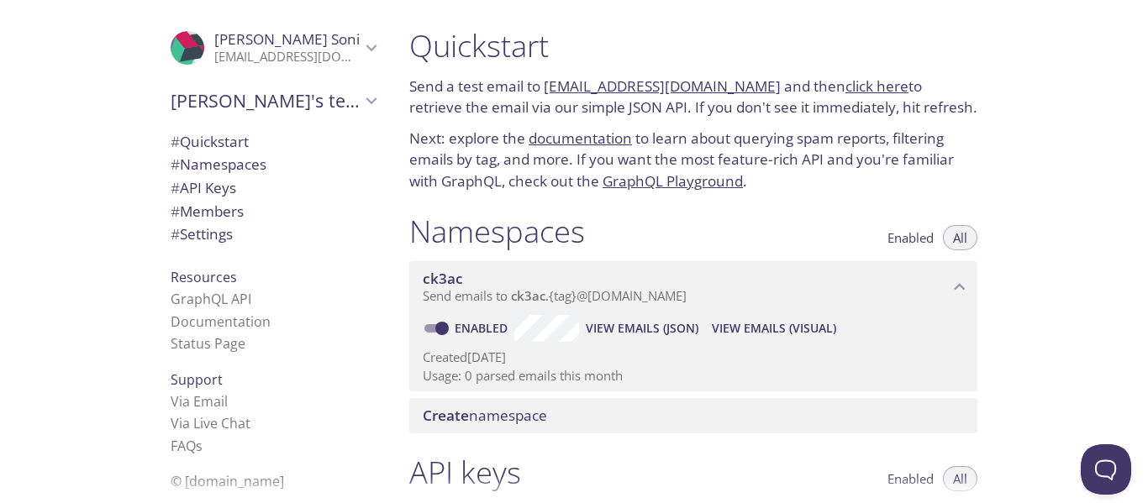
click at [203, 236] on span "# Settings" at bounding box center [202, 233] width 62 height 19
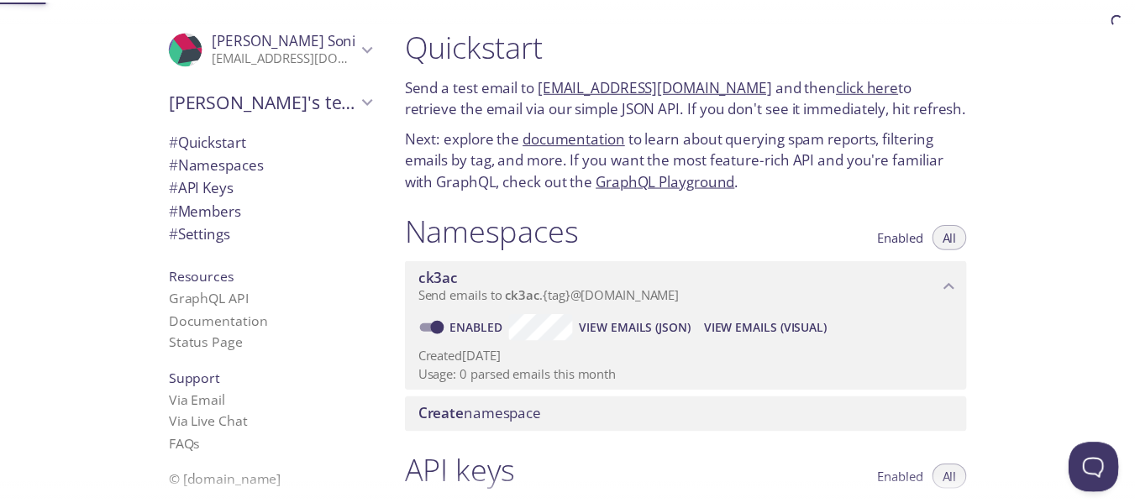
scroll to position [692, 0]
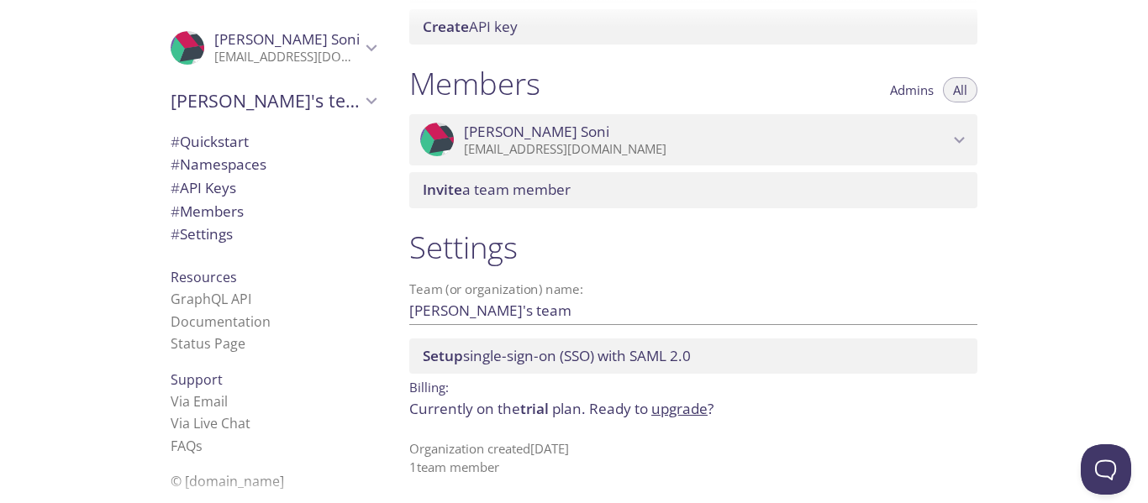
click at [660, 413] on link "upgrade" at bounding box center [679, 408] width 56 height 19
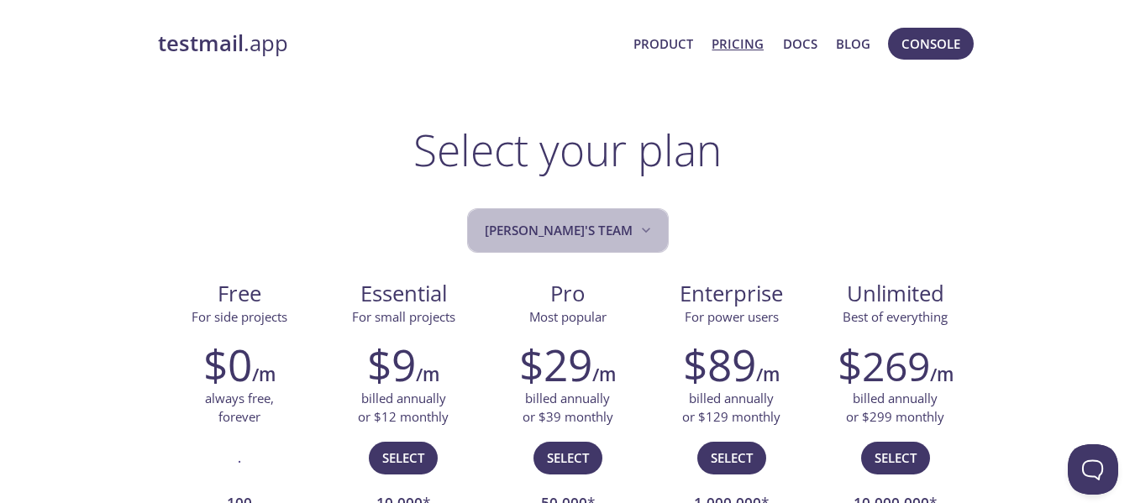
click at [621, 216] on button "[PERSON_NAME]'s team" at bounding box center [568, 230] width 202 height 45
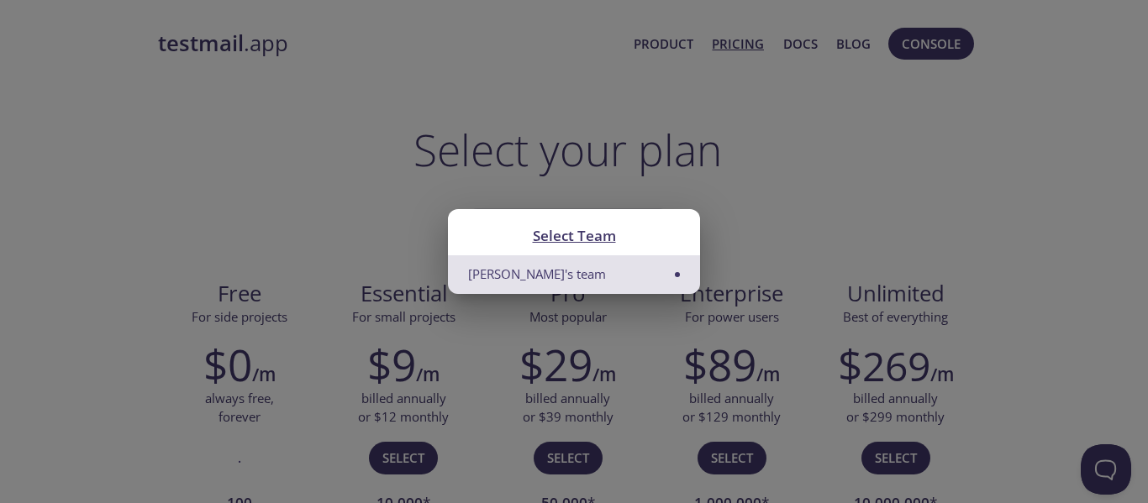
click at [701, 183] on div "Select Team Harshit's team" at bounding box center [574, 251] width 1148 height 503
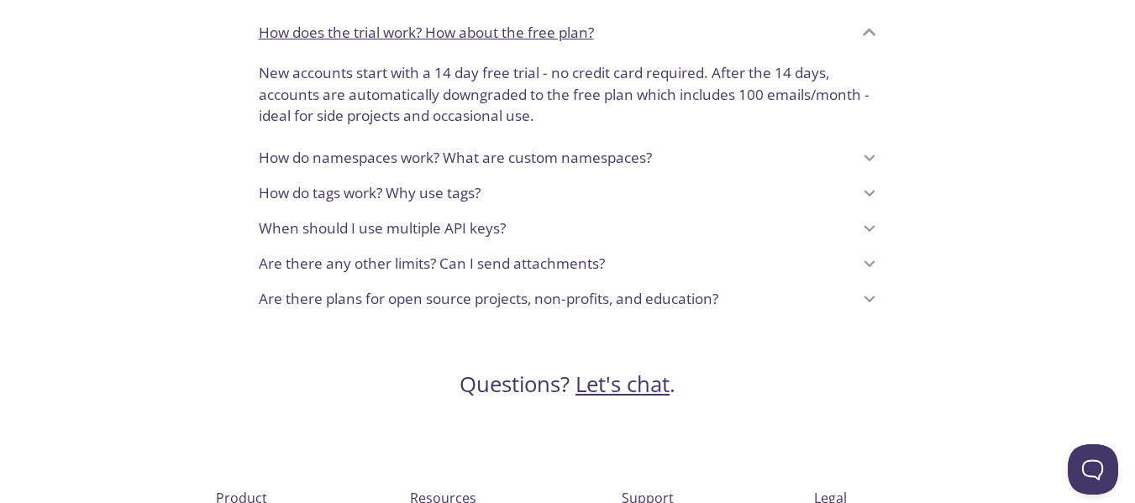
scroll to position [1596, 0]
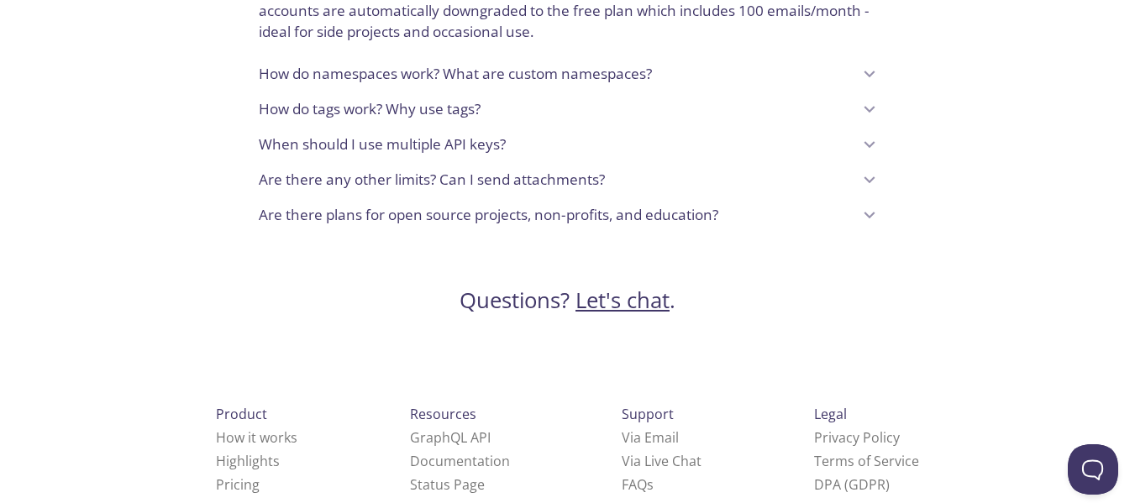
click at [612, 303] on link "Let's chat" at bounding box center [623, 300] width 94 height 29
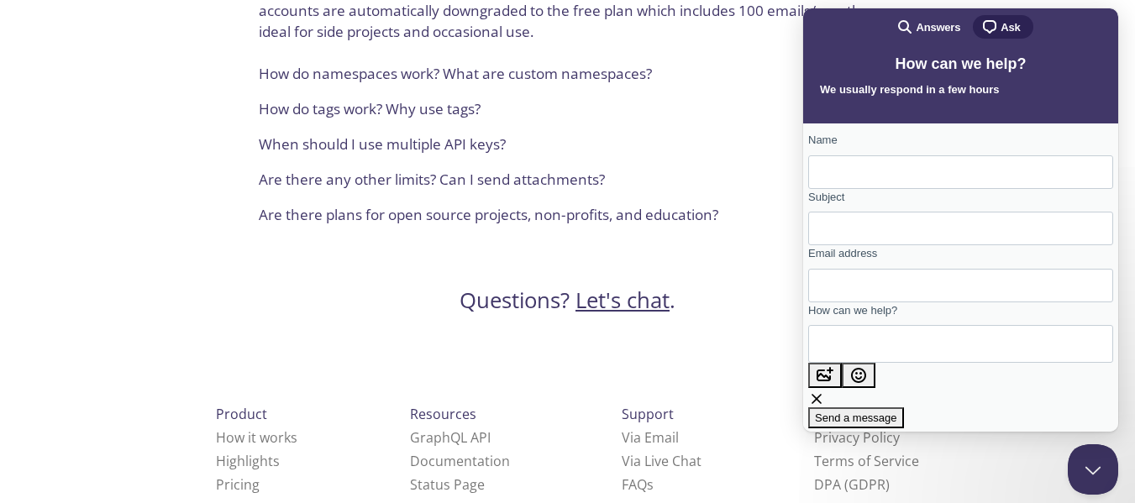
click at [918, 26] on span "Answers" at bounding box center [938, 27] width 45 height 17
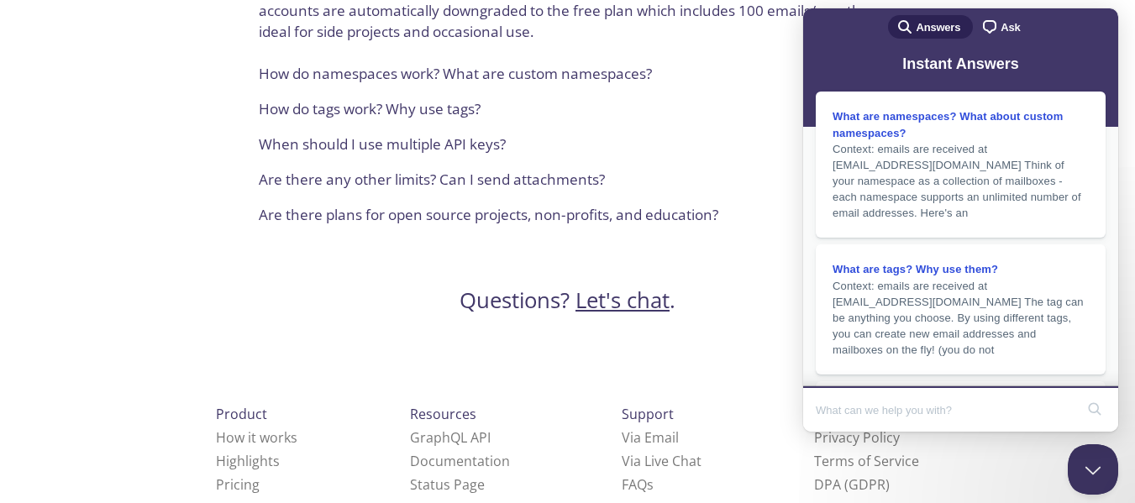
click at [1001, 22] on span "Ask" at bounding box center [1010, 27] width 19 height 17
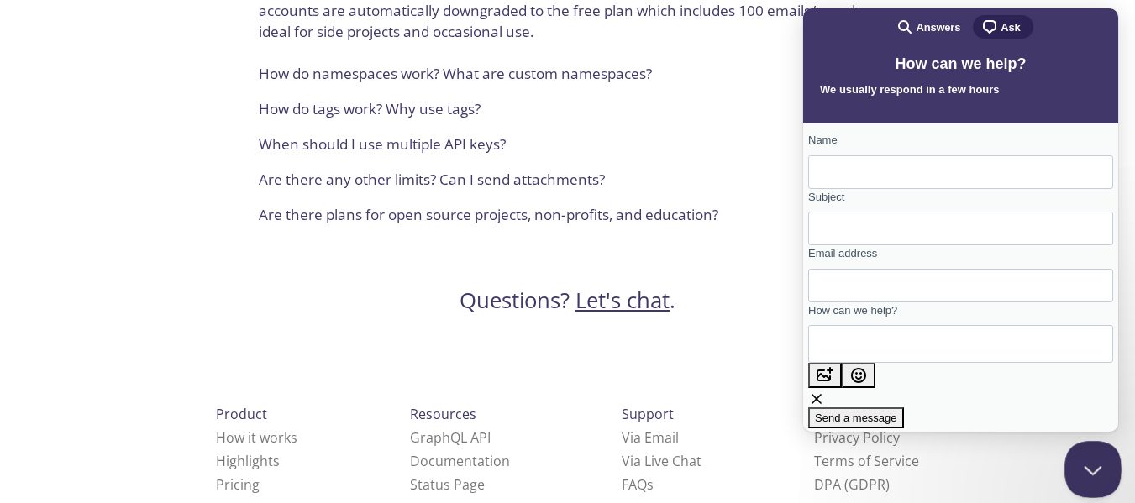
click at [1088, 471] on button "Close Beacon popover" at bounding box center [1090, 466] width 50 height 50
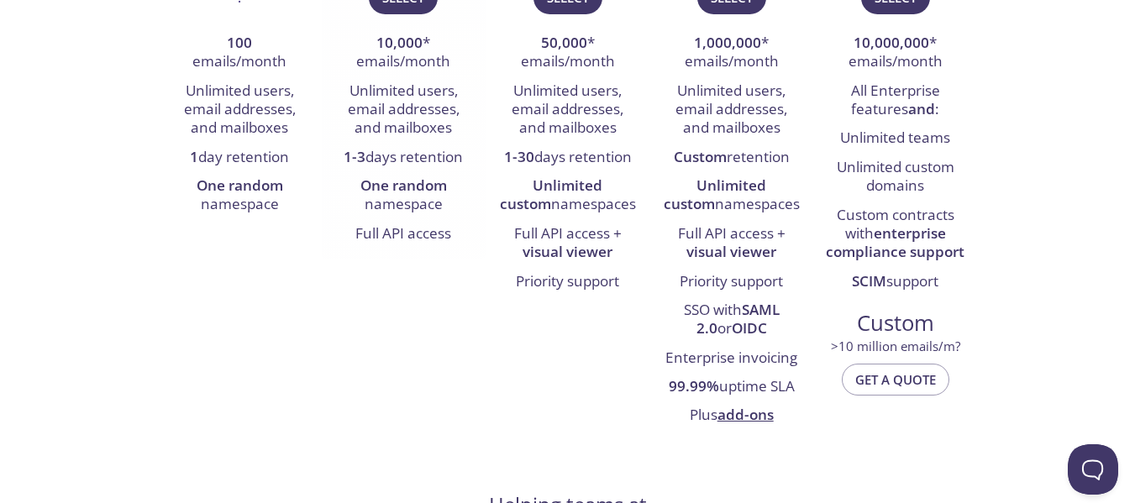
scroll to position [208, 0]
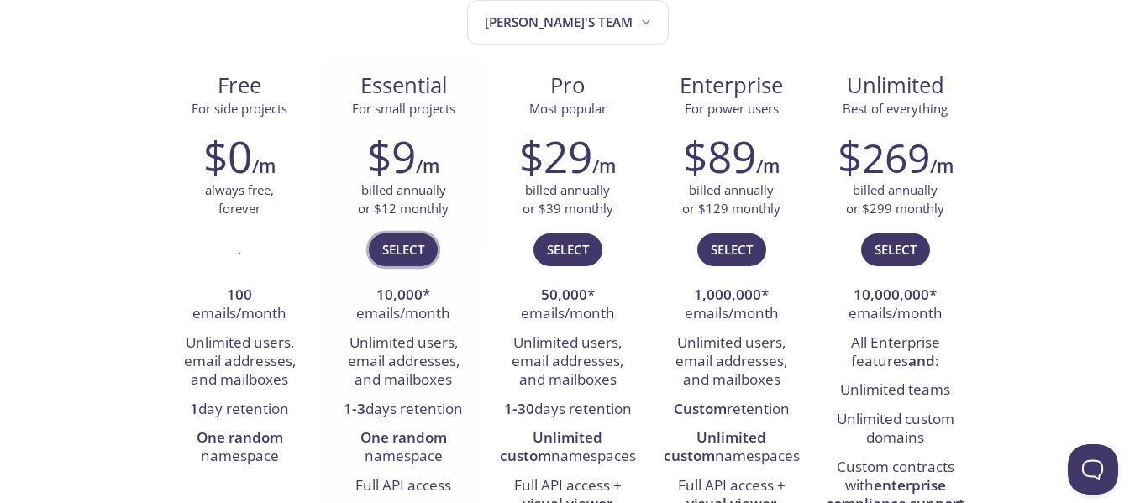
click at [394, 250] on span "Select" at bounding box center [403, 250] width 42 height 22
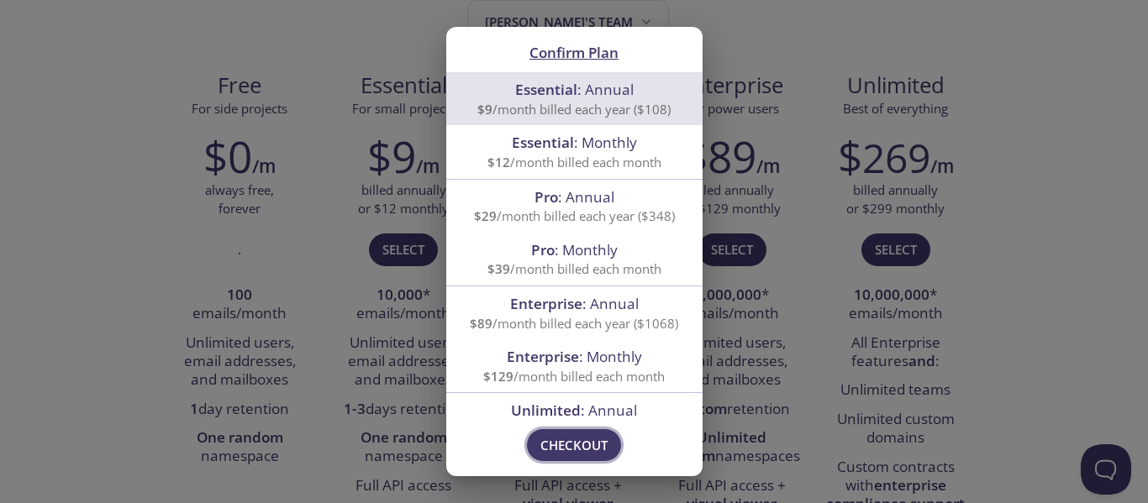
click at [564, 432] on button "Checkout" at bounding box center [574, 445] width 94 height 32
click at [285, 259] on div "Confirm Plan Essential : Annual $9 /month billed each year ($108) Essential : M…" at bounding box center [574, 251] width 1148 height 503
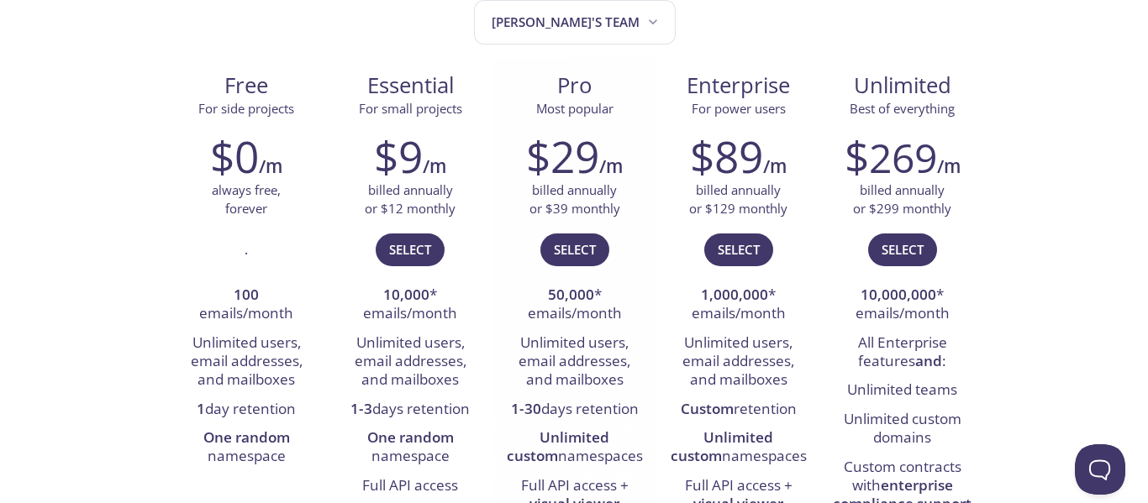
scroll to position [0, 0]
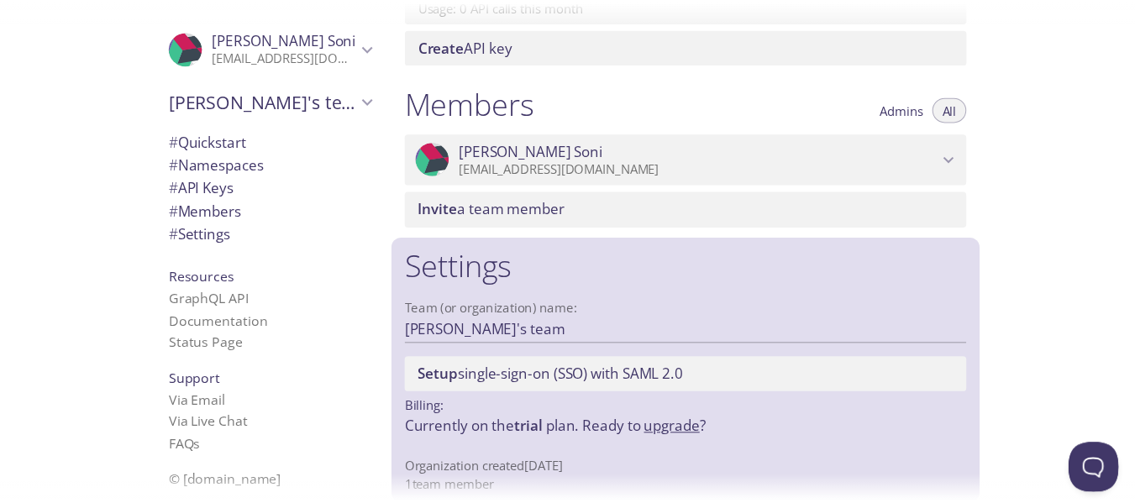
scroll to position [692, 0]
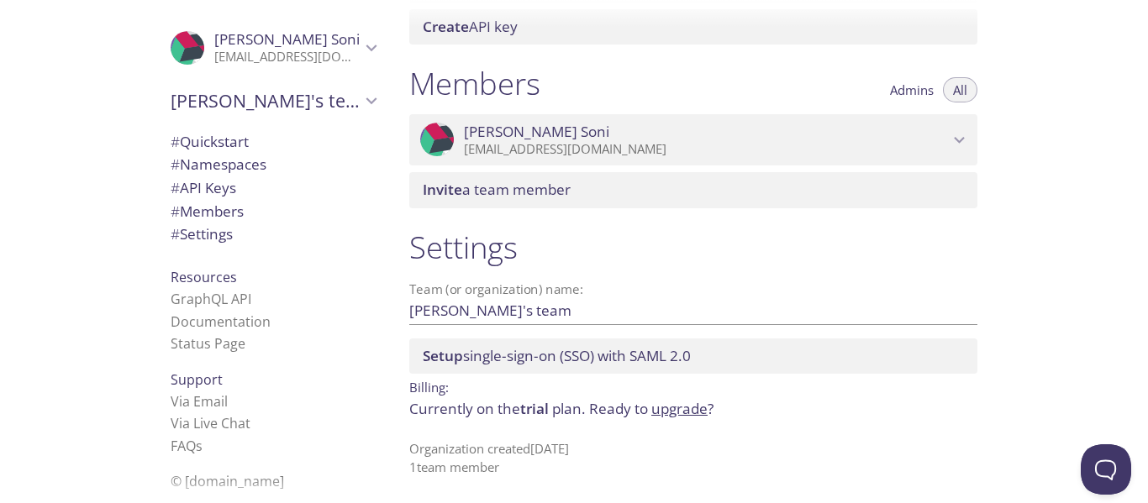
click at [692, 402] on link "upgrade" at bounding box center [679, 408] width 56 height 19
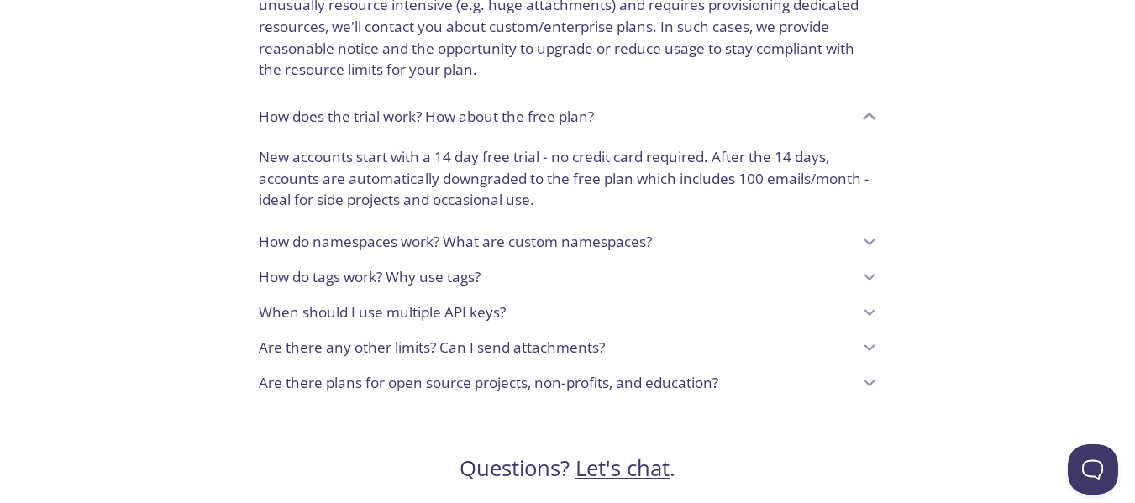
scroll to position [1637, 0]
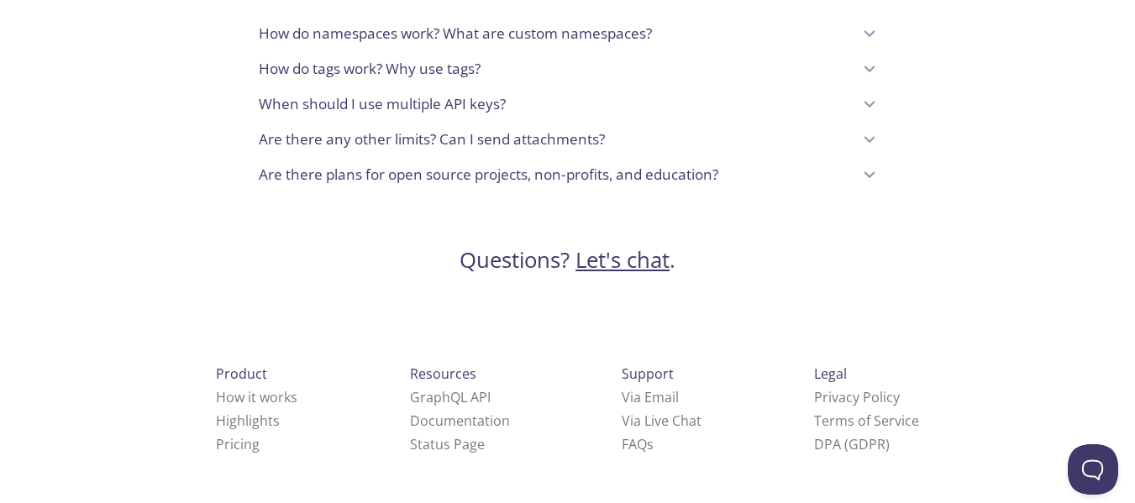
click at [482, 179] on p "Are there plans for open source projects, non-profits, and education?" at bounding box center [489, 175] width 460 height 22
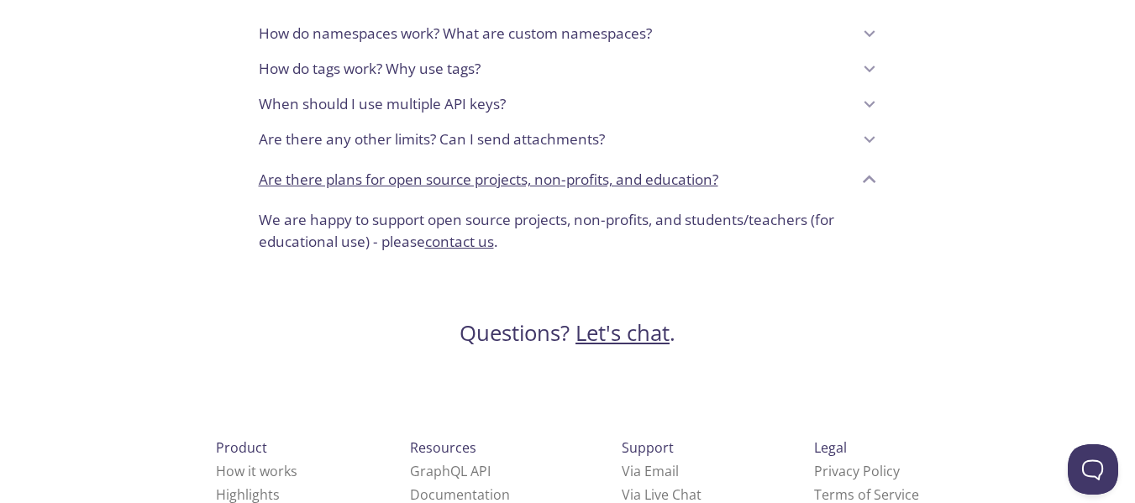
click at [464, 237] on link "contact us" at bounding box center [459, 241] width 69 height 19
click at [1079, 458] on button "Open Beacon popover" at bounding box center [1090, 466] width 50 height 50
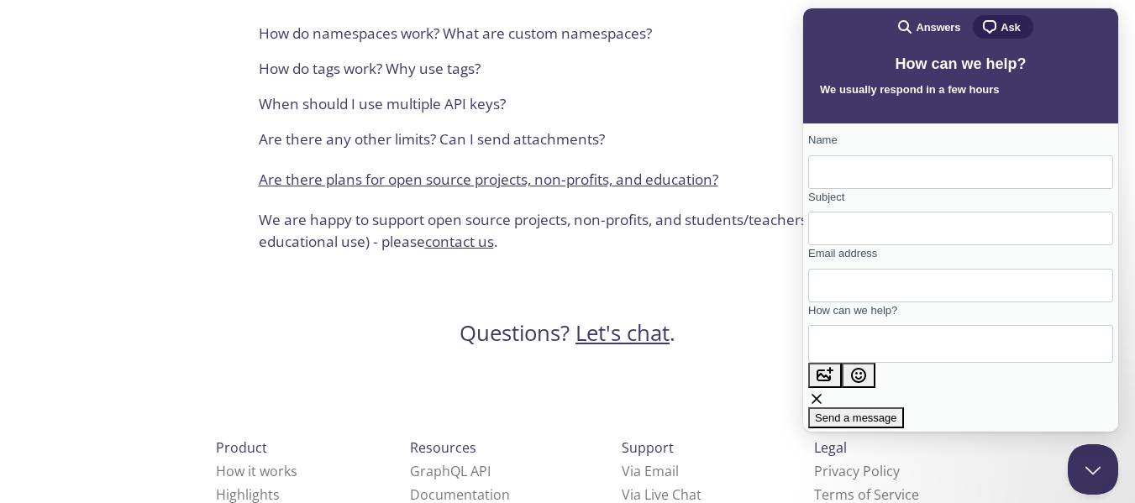
click at [905, 182] on input "Name" at bounding box center [961, 172] width 278 height 30
click at [939, 180] on input "Name" at bounding box center [961, 172] width 278 height 30
type input "[PERSON_NAME]"
click at [925, 244] on input "Subject" at bounding box center [961, 228] width 278 height 30
type input "Activate Github education pack"
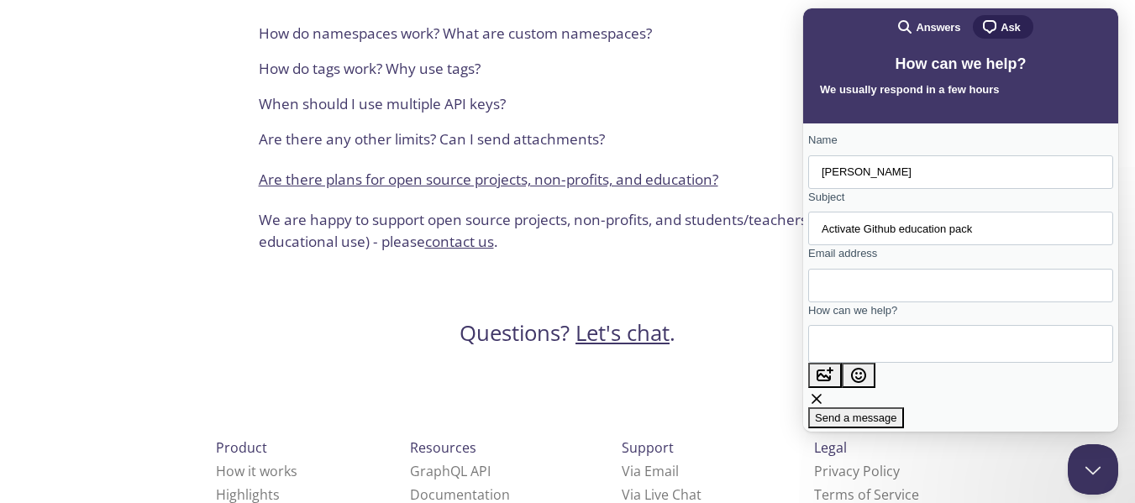
click at [921, 320] on form "Name [PERSON_NAME] Subject Activate Github education pack Email address How can…" at bounding box center [960, 280] width 305 height 297
click at [921, 301] on input "Email address" at bounding box center [961, 286] width 278 height 30
type input "[EMAIL_ADDRESS][DOMAIN_NAME]"
click at [917, 326] on textarea "How can we help?" at bounding box center [898, 344] width 152 height 36
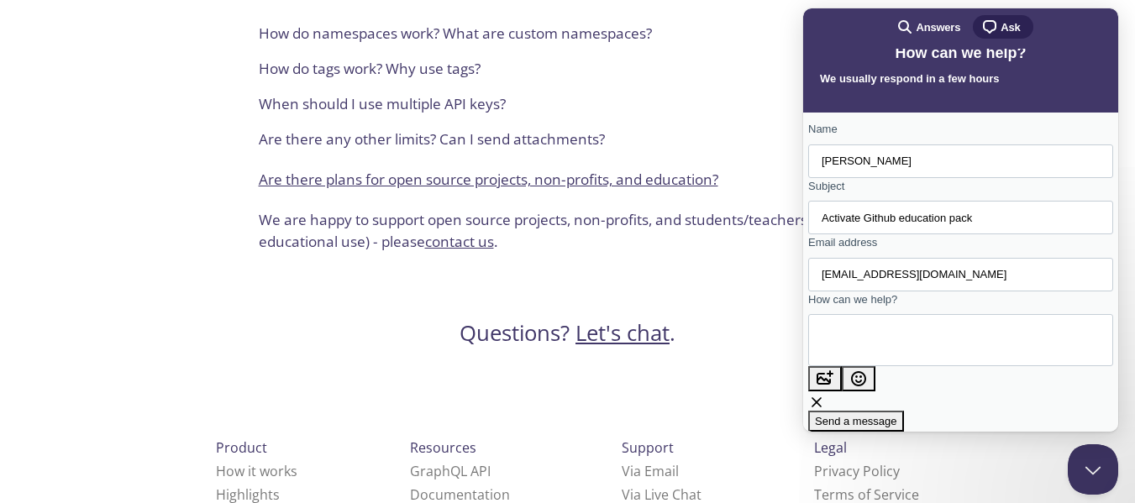
type textarea "how can i active testmail using github education pack!"
click at [897, 415] on span "Send a message" at bounding box center [856, 421] width 82 height 13
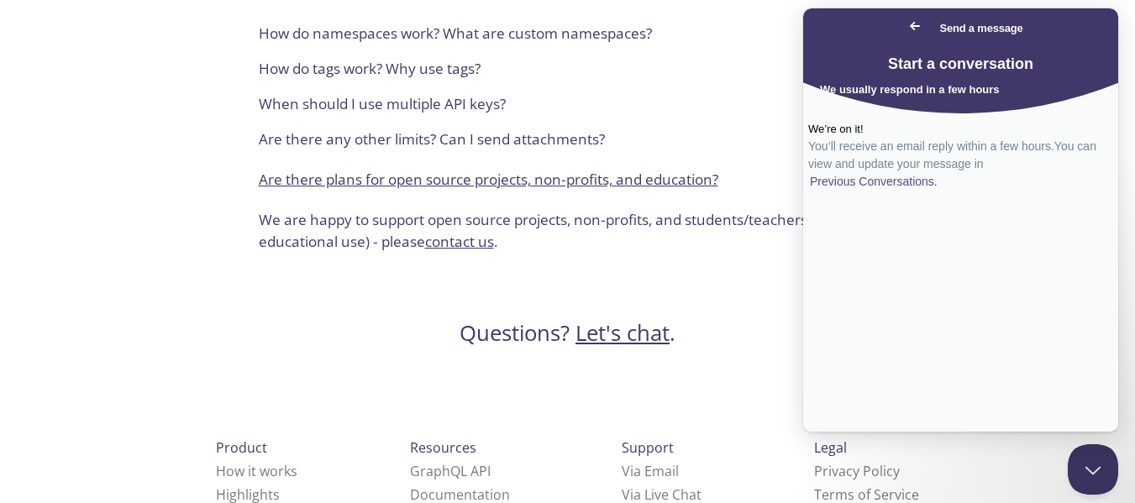
click at [905, 22] on span "Go back" at bounding box center [915, 26] width 20 height 20
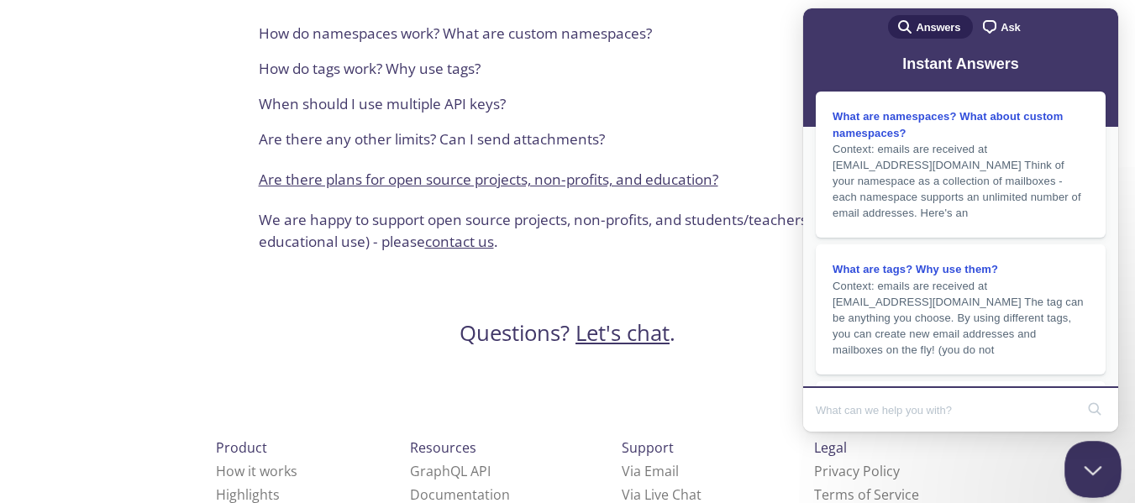
click at [1097, 466] on button "Close Beacon popover" at bounding box center [1090, 466] width 50 height 50
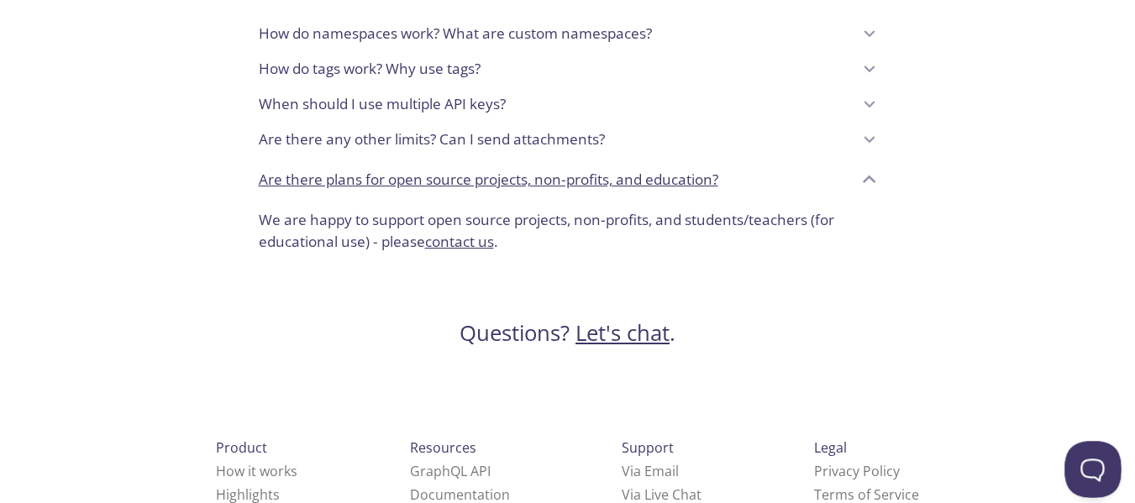
drag, startPoint x: 1089, startPoint y: 459, endPoint x: 1317, endPoint y: 813, distance: 420.7
click at [1089, 459] on button "Open Beacon popover" at bounding box center [1090, 466] width 50 height 50
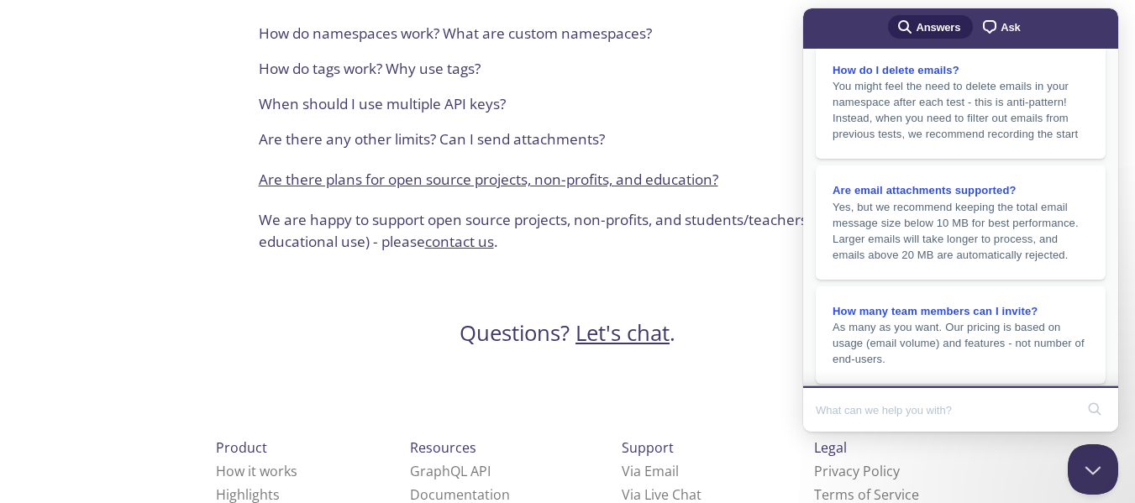
scroll to position [383, 0]
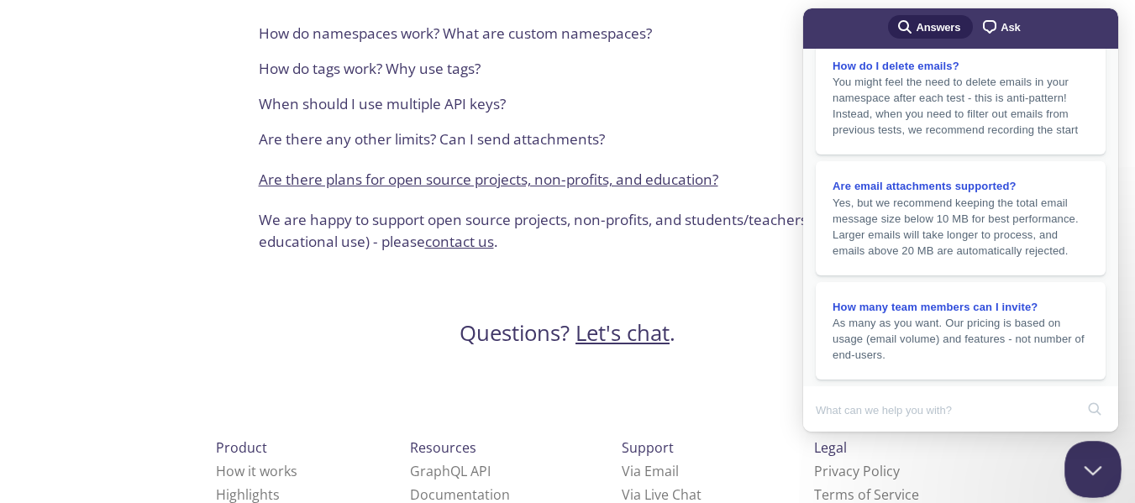
drag, startPoint x: 1097, startPoint y: 476, endPoint x: 1325, endPoint y: 863, distance: 448.6
click at [1097, 476] on button "Close Beacon popover" at bounding box center [1090, 466] width 50 height 50
